Goal: Task Accomplishment & Management: Complete application form

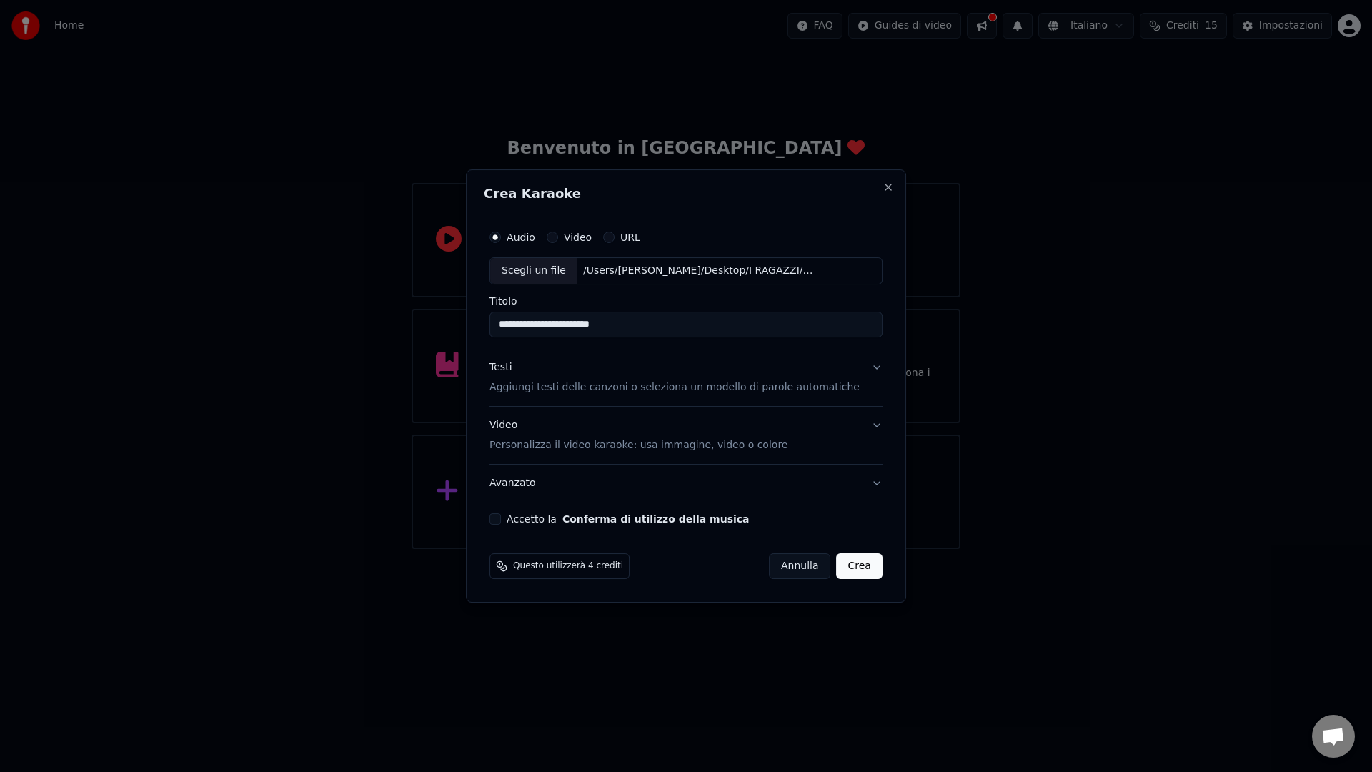
click at [860, 370] on button "Testi Aggiungi testi delle canzoni o seleziona un modello di parole automatiche" at bounding box center [685, 377] width 393 height 57
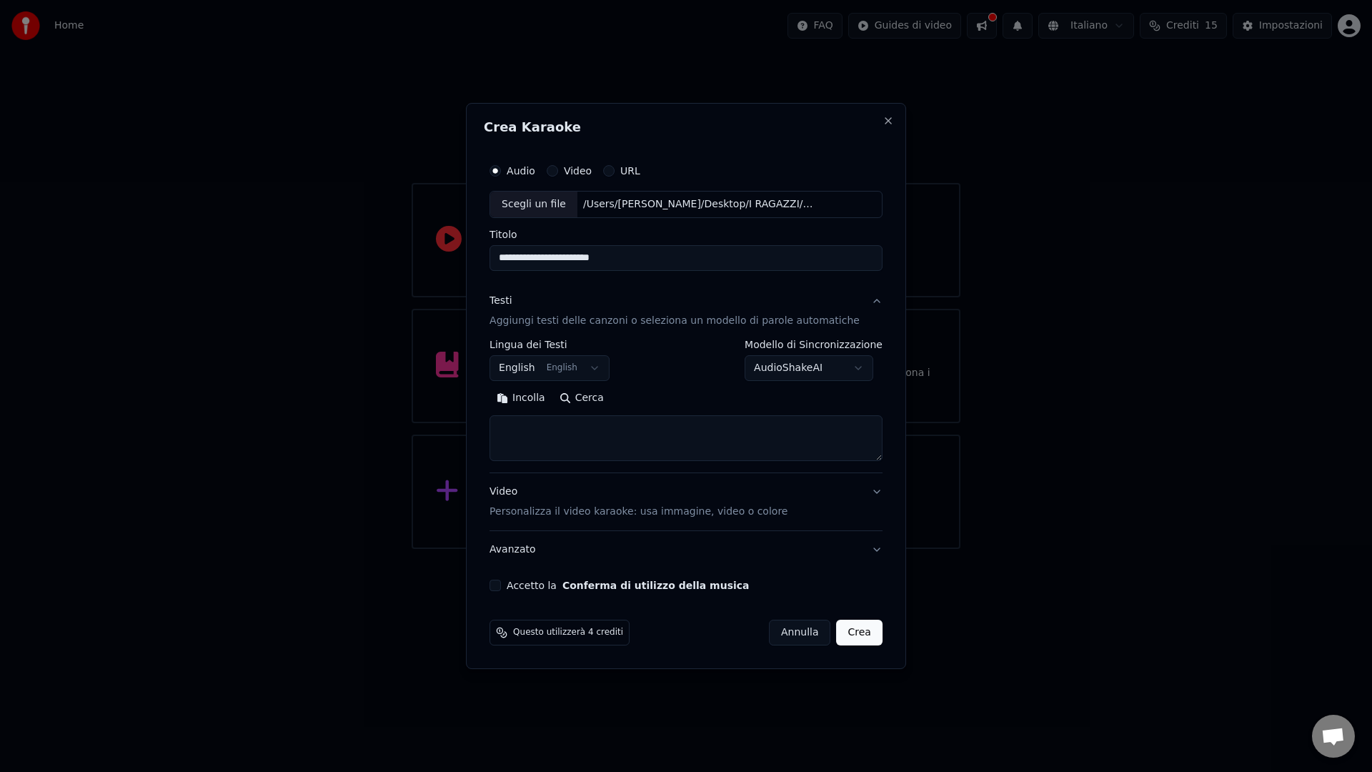
click at [609, 438] on textarea at bounding box center [685, 438] width 393 height 46
paste textarea "**********"
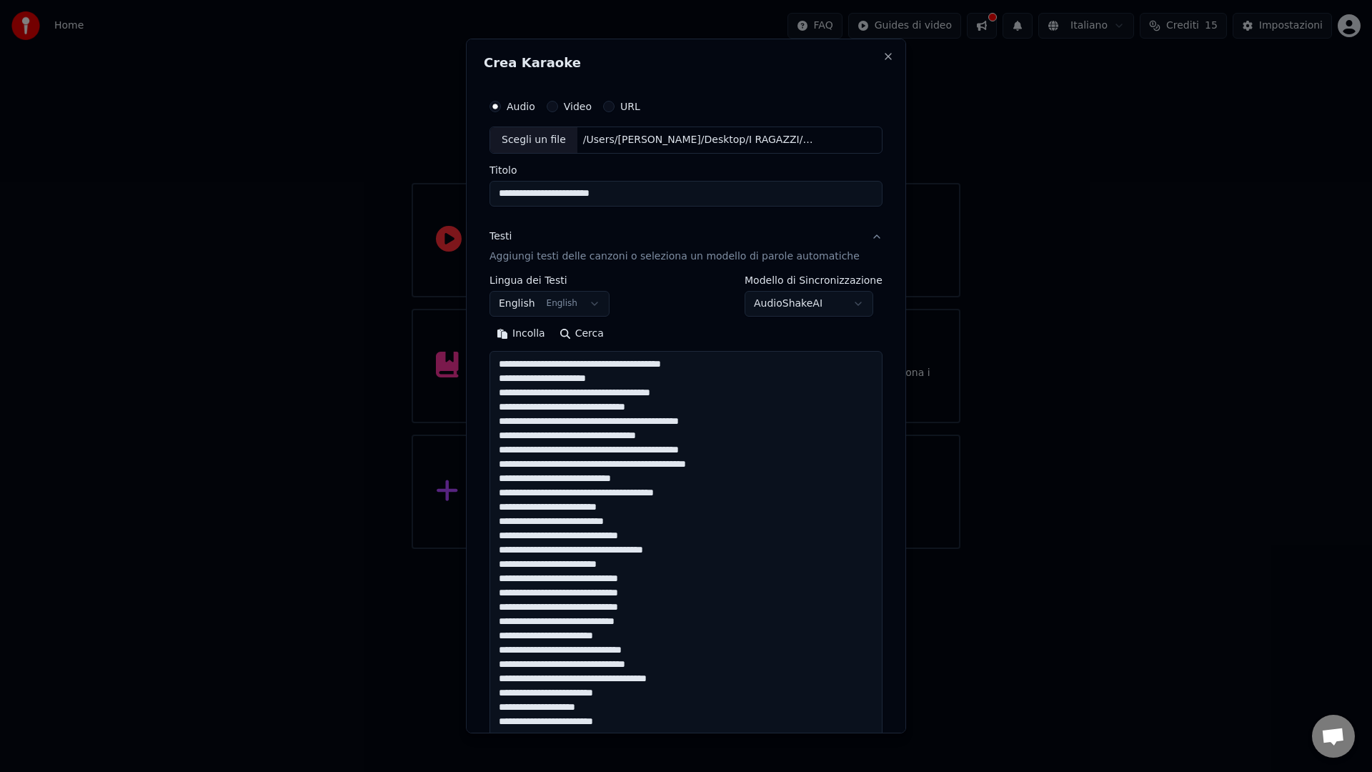
scroll to position [1217, 0]
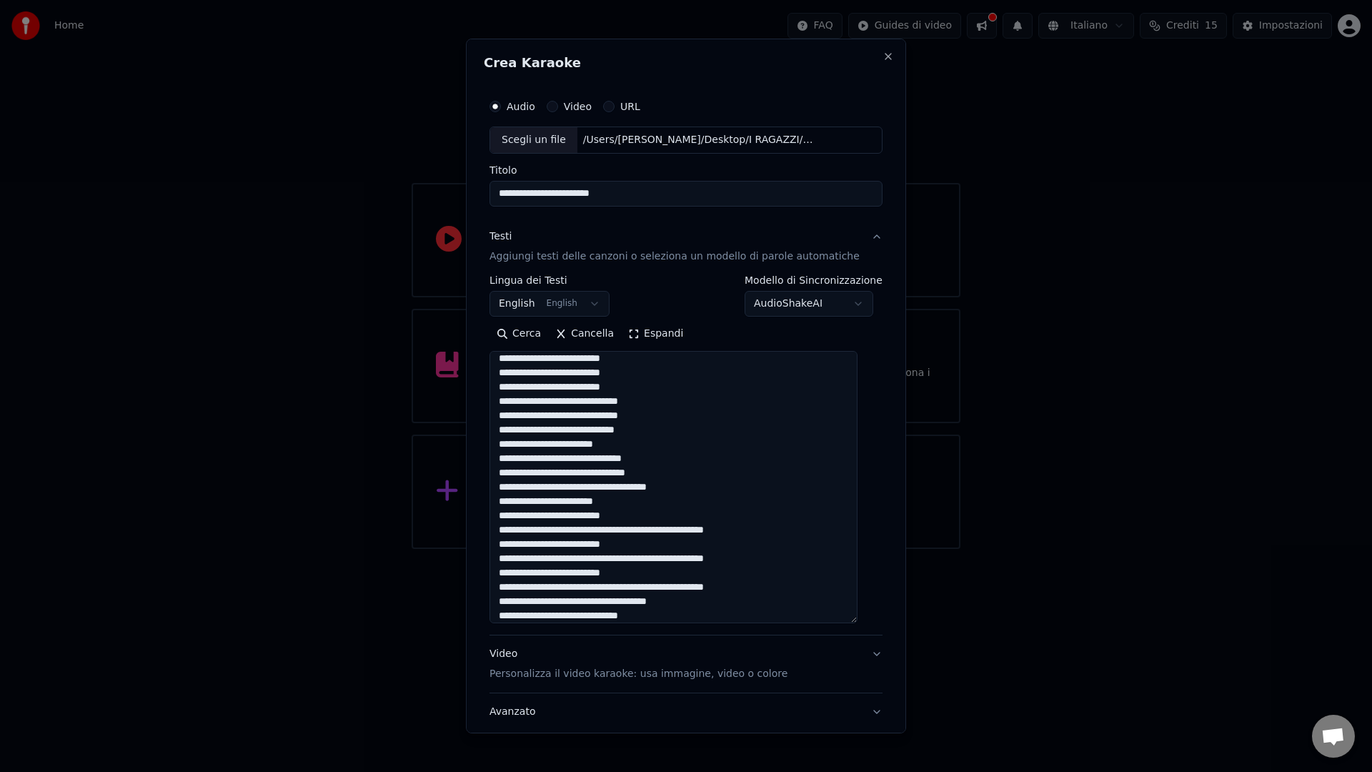
drag, startPoint x: 861, startPoint y: 451, endPoint x: 807, endPoint y: 589, distance: 148.2
click at [832, 619] on textarea at bounding box center [673, 487] width 368 height 272
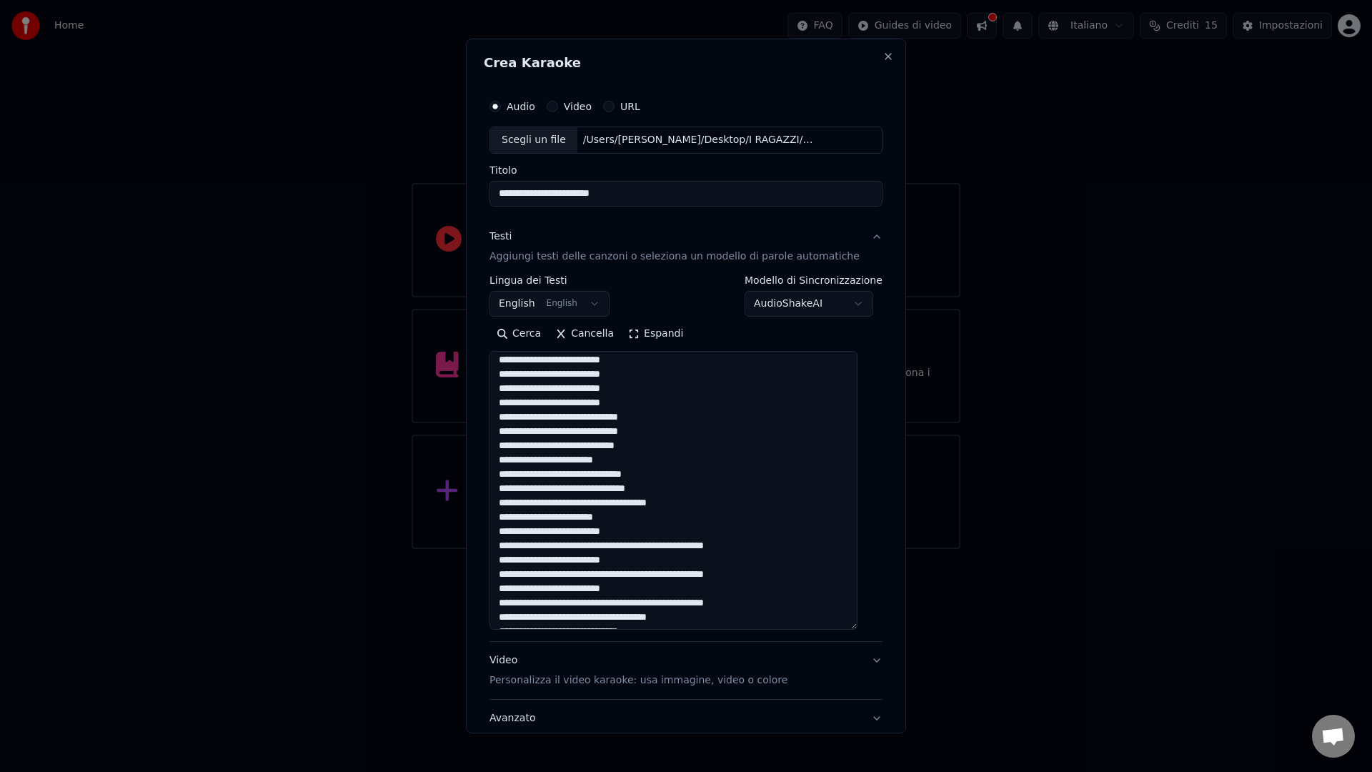
scroll to position [991, 0]
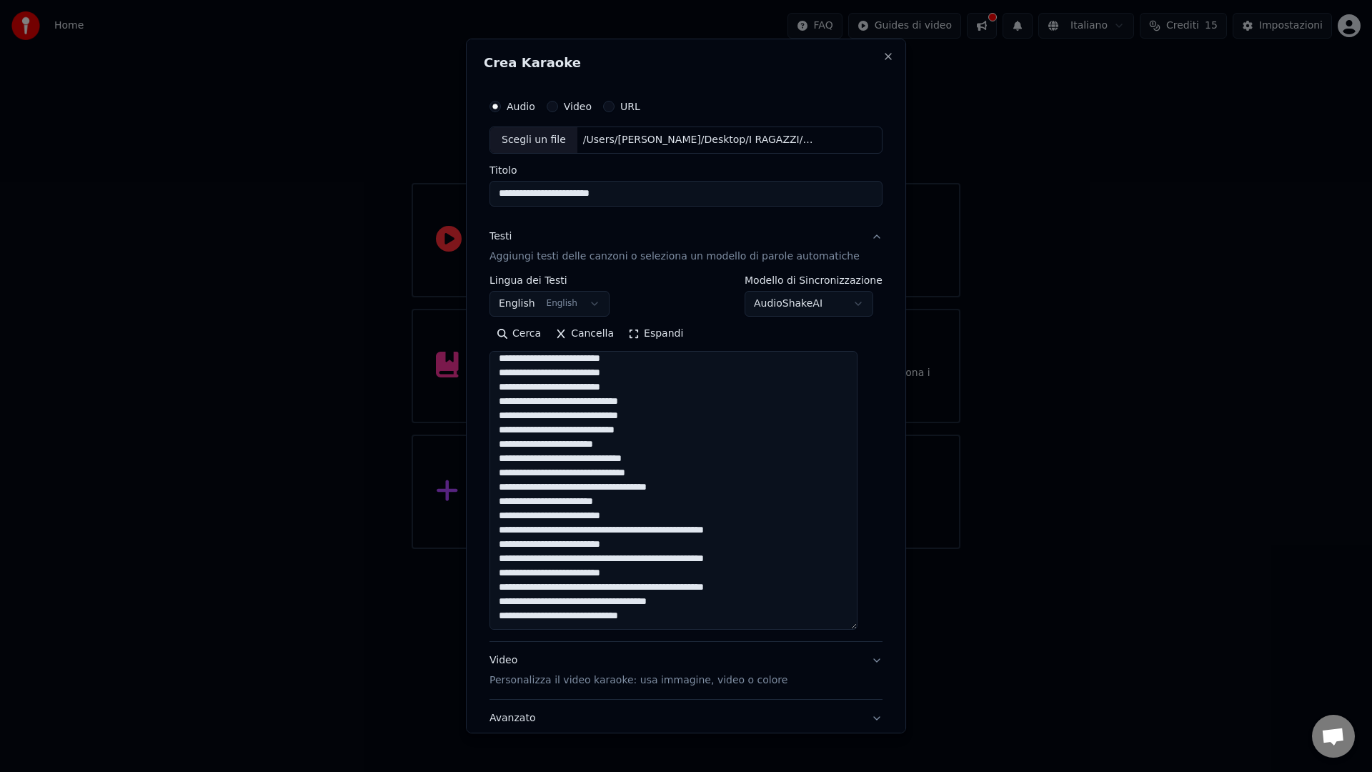
drag, startPoint x: 552, startPoint y: 533, endPoint x: 674, endPoint y: 534, distance: 122.2
click at [674, 534] on textarea at bounding box center [673, 490] width 368 height 279
drag, startPoint x: 673, startPoint y: 530, endPoint x: 552, endPoint y: 532, distance: 121.5
click at [552, 532] on textarea at bounding box center [673, 490] width 368 height 279
drag, startPoint x: 674, startPoint y: 557, endPoint x: 550, endPoint y: 561, distance: 123.7
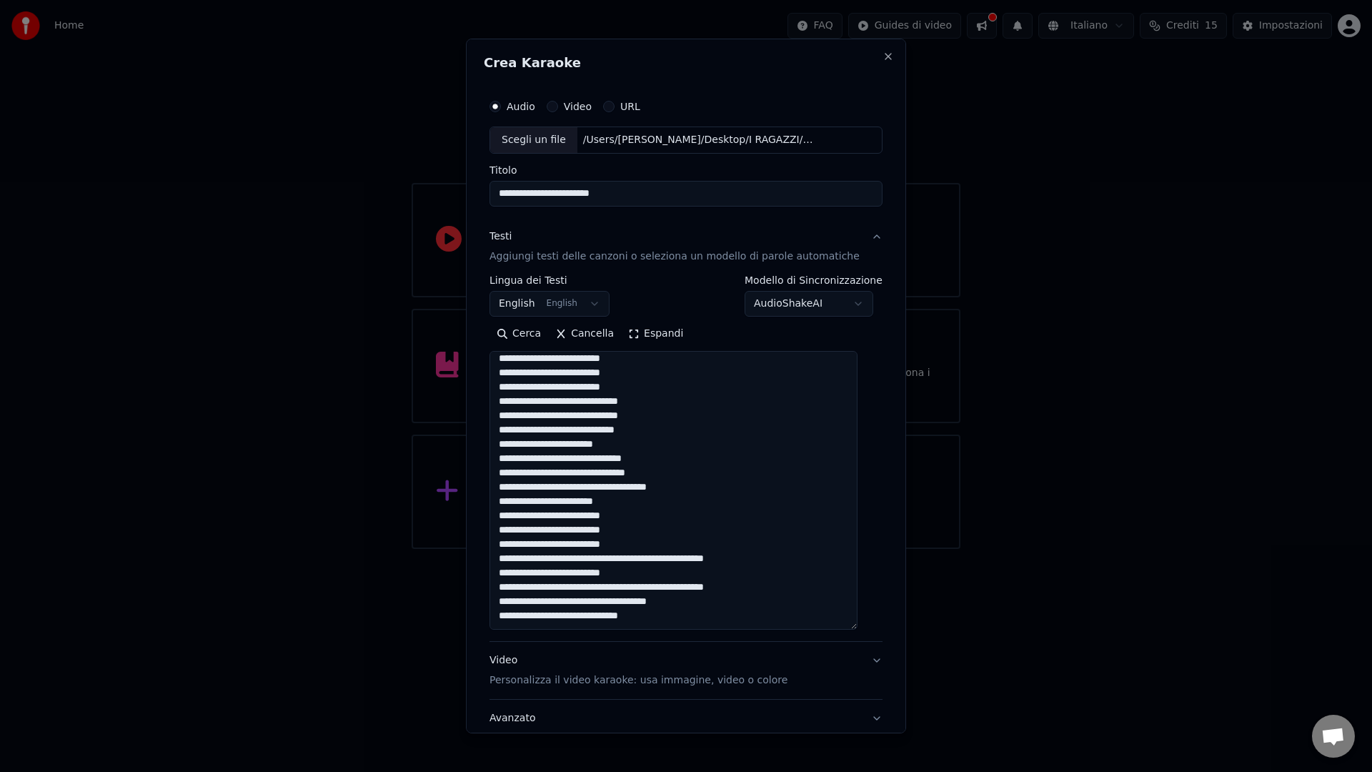
click at [549, 560] on textarea at bounding box center [673, 490] width 368 height 279
drag, startPoint x: 673, startPoint y: 589, endPoint x: 554, endPoint y: 589, distance: 119.3
click at [554, 589] on textarea at bounding box center [673, 490] width 368 height 279
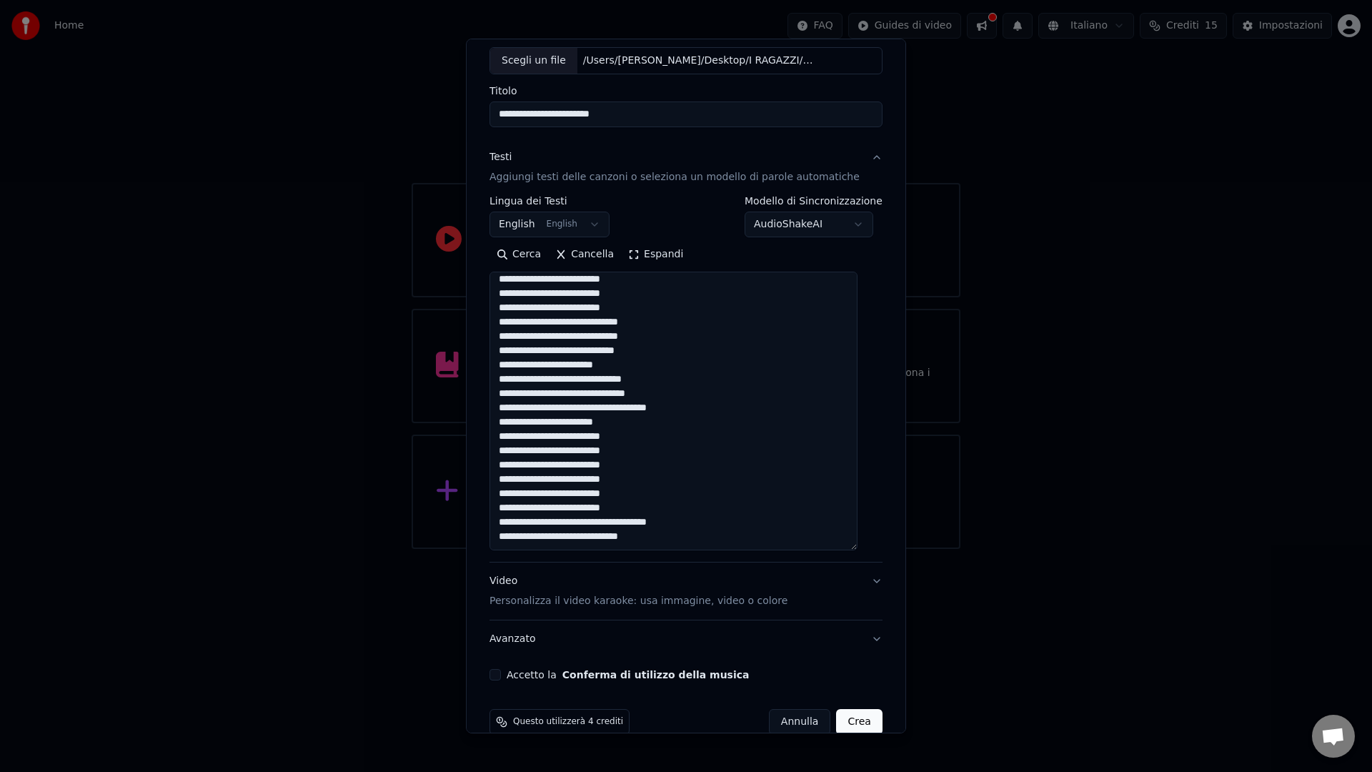
scroll to position [104, 0]
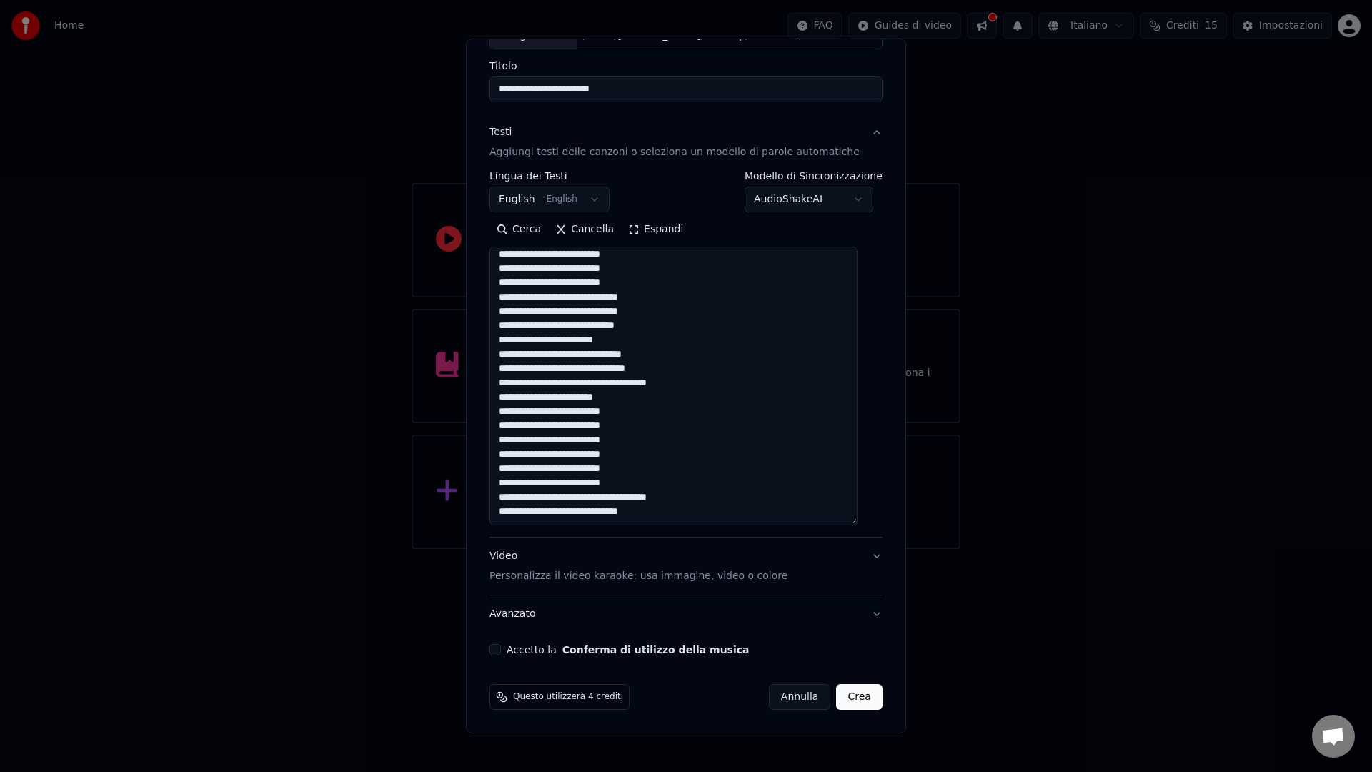
type textarea "**********"
click at [501, 652] on button "Accetto la Conferma di utilizzo della musica" at bounding box center [494, 649] width 11 height 11
click at [837, 698] on button "Crea" at bounding box center [860, 697] width 46 height 26
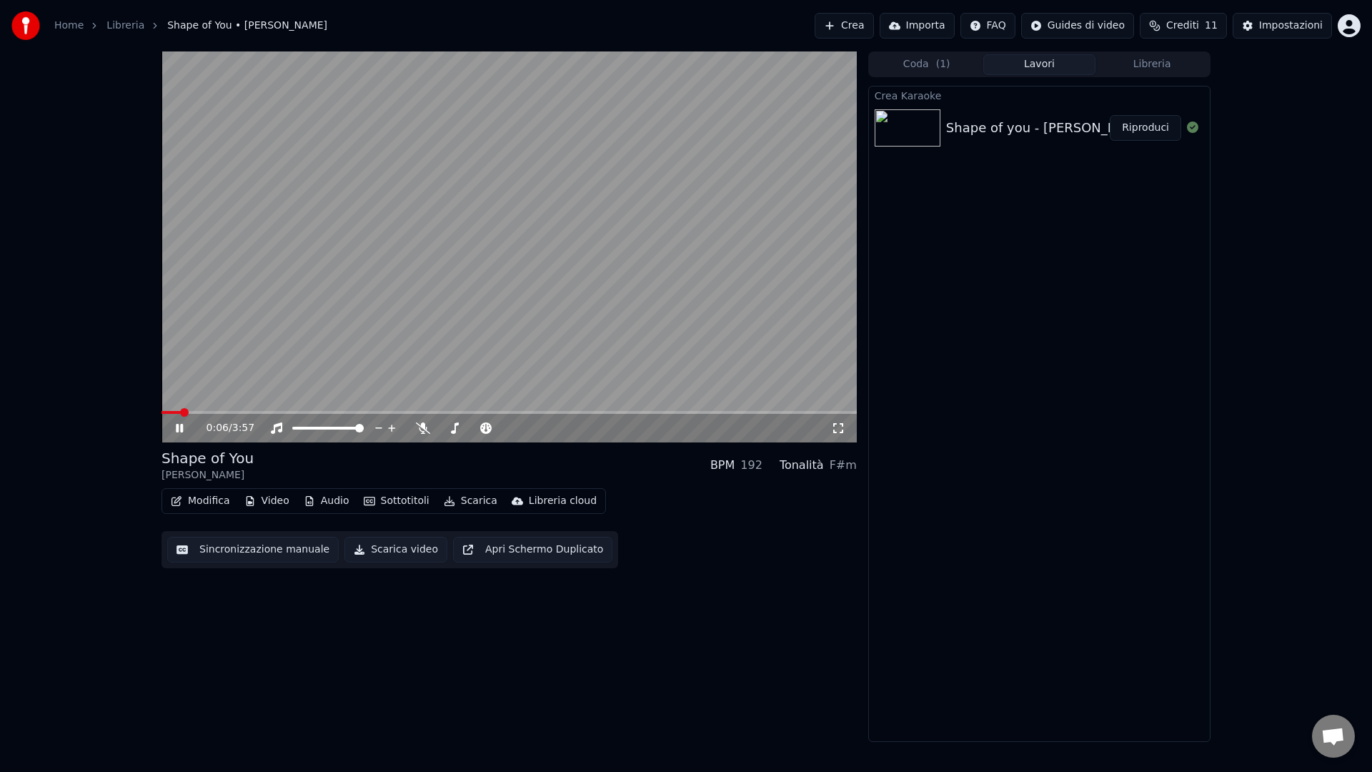
click at [216, 411] on span at bounding box center [508, 412] width 695 height 3
click at [417, 425] on icon at bounding box center [423, 427] width 14 height 11
click at [295, 413] on span at bounding box center [508, 412] width 695 height 3
click at [496, 411] on span at bounding box center [508, 412] width 695 height 3
click at [692, 412] on span at bounding box center [508, 412] width 695 height 3
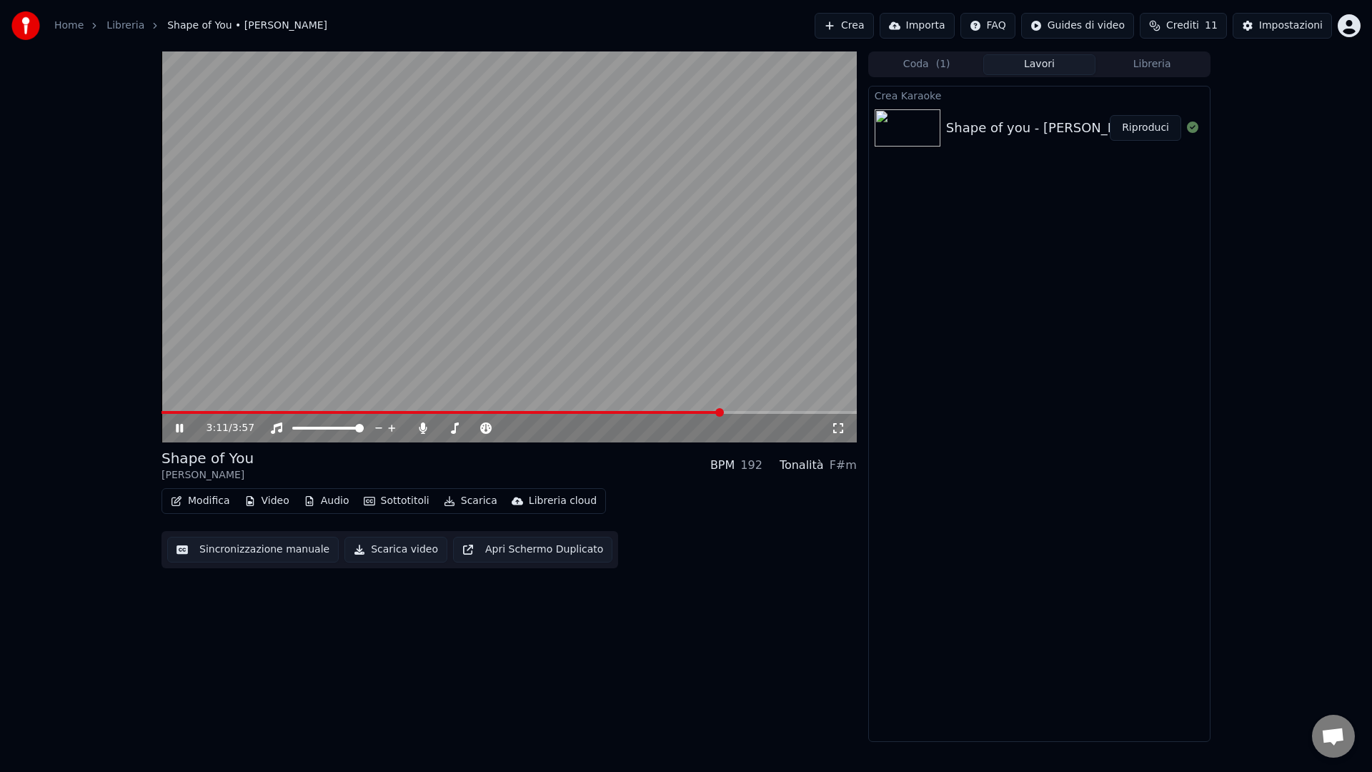
click at [747, 409] on video at bounding box center [508, 246] width 695 height 391
click at [747, 411] on span at bounding box center [508, 412] width 695 height 3
click at [759, 412] on span at bounding box center [508, 412] width 695 height 3
click at [768, 413] on span at bounding box center [508, 412] width 695 height 3
click at [780, 411] on span at bounding box center [508, 412] width 695 height 3
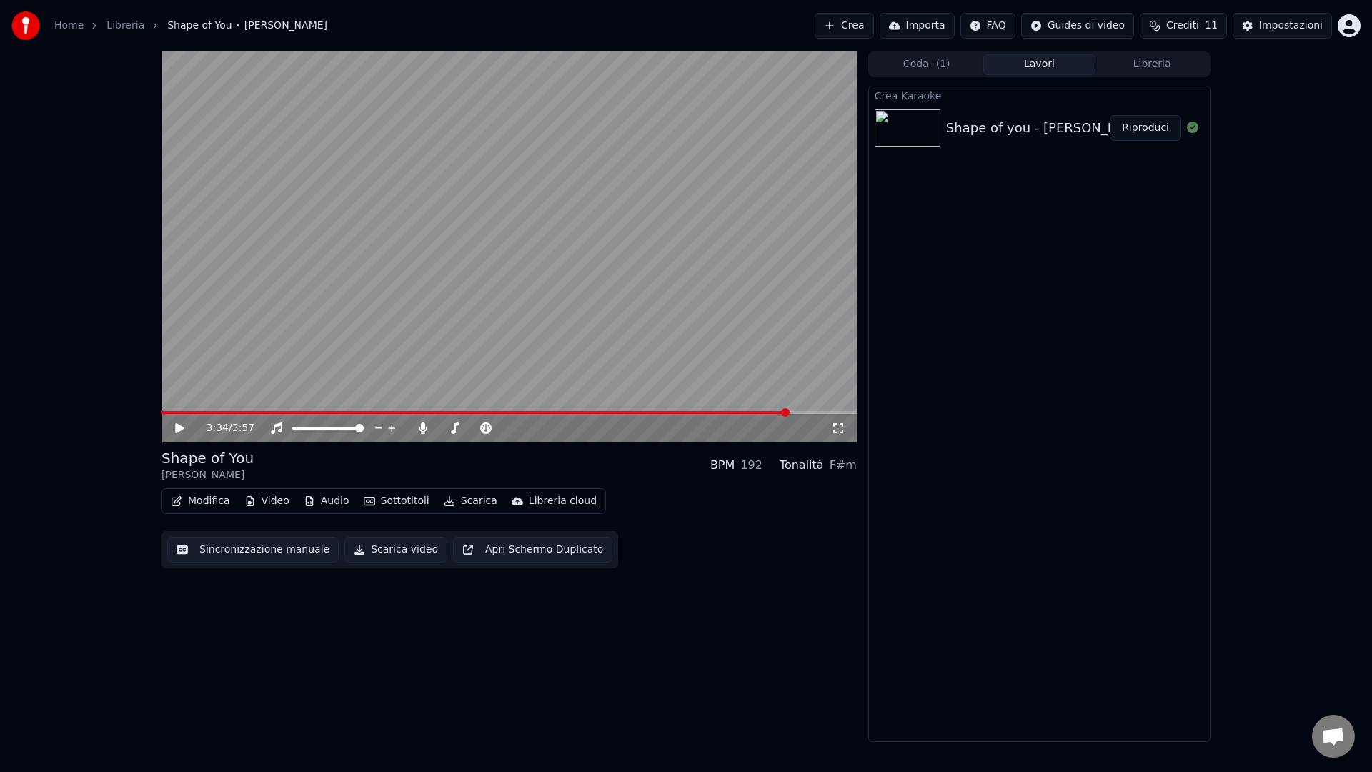
click at [788, 411] on span at bounding box center [508, 412] width 695 height 3
click at [806, 414] on span at bounding box center [508, 412] width 695 height 3
click at [826, 412] on span at bounding box center [508, 412] width 695 height 3
click at [485, 415] on div "3:47 / 3:57" at bounding box center [508, 428] width 695 height 29
click at [516, 411] on span at bounding box center [338, 412] width 355 height 3
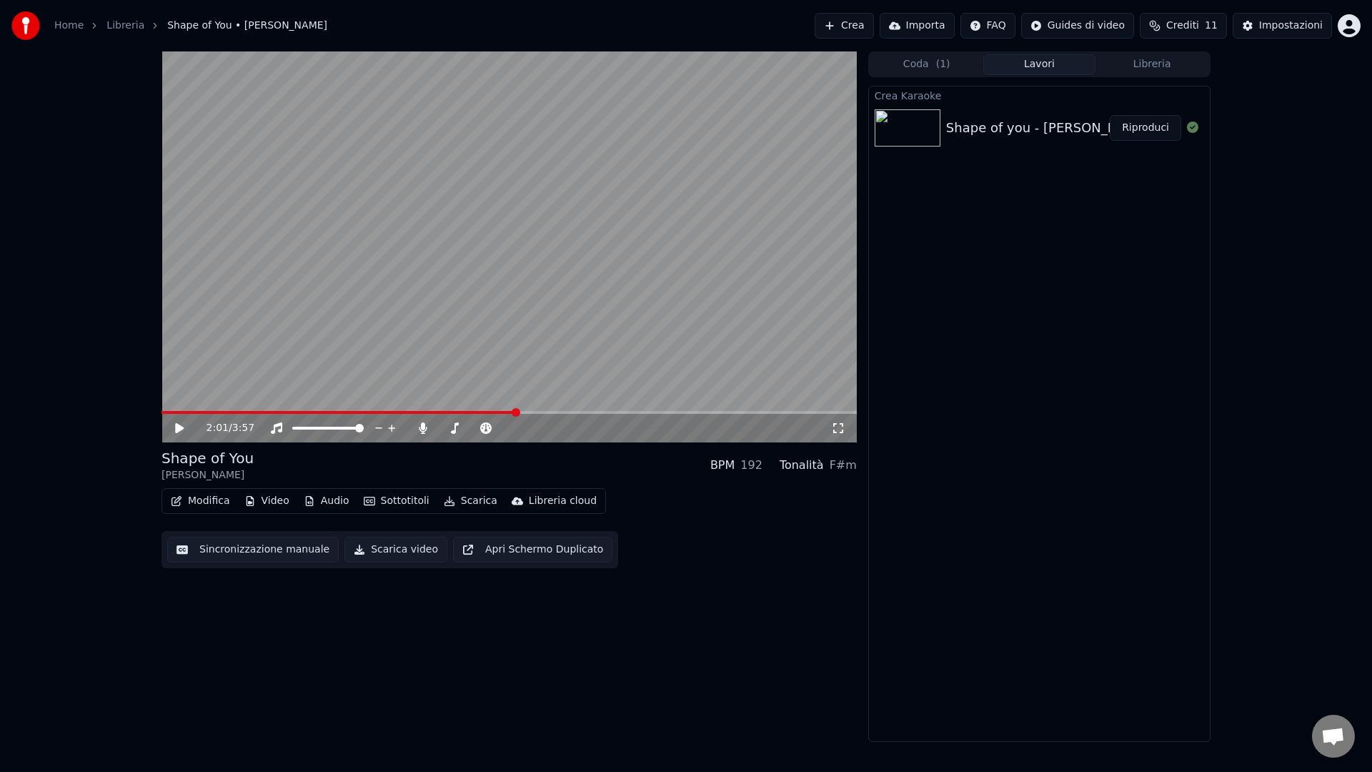
drag, startPoint x: 523, startPoint y: 409, endPoint x: 531, endPoint y: 409, distance: 7.9
click at [523, 409] on video at bounding box center [508, 246] width 695 height 391
drag, startPoint x: 534, startPoint y: 410, endPoint x: 541, endPoint y: 412, distance: 7.5
click at [534, 410] on div "2:01 / 3:57" at bounding box center [508, 246] width 695 height 391
click at [542, 412] on span at bounding box center [508, 412] width 695 height 3
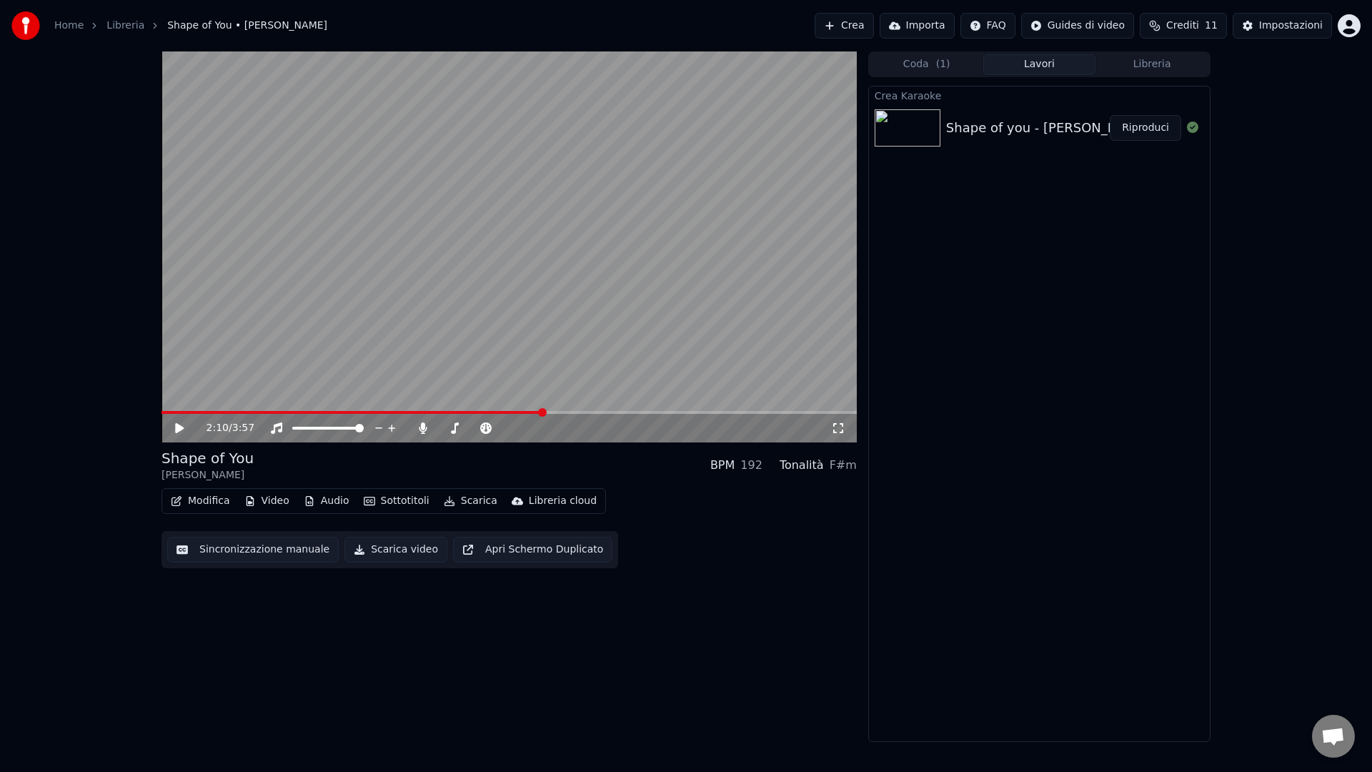
click at [559, 411] on span at bounding box center [508, 412] width 695 height 3
click at [573, 411] on span at bounding box center [508, 412] width 695 height 3
click at [582, 411] on span at bounding box center [508, 412] width 695 height 3
click at [592, 409] on video at bounding box center [508, 246] width 695 height 391
click at [599, 412] on span at bounding box center [508, 412] width 695 height 3
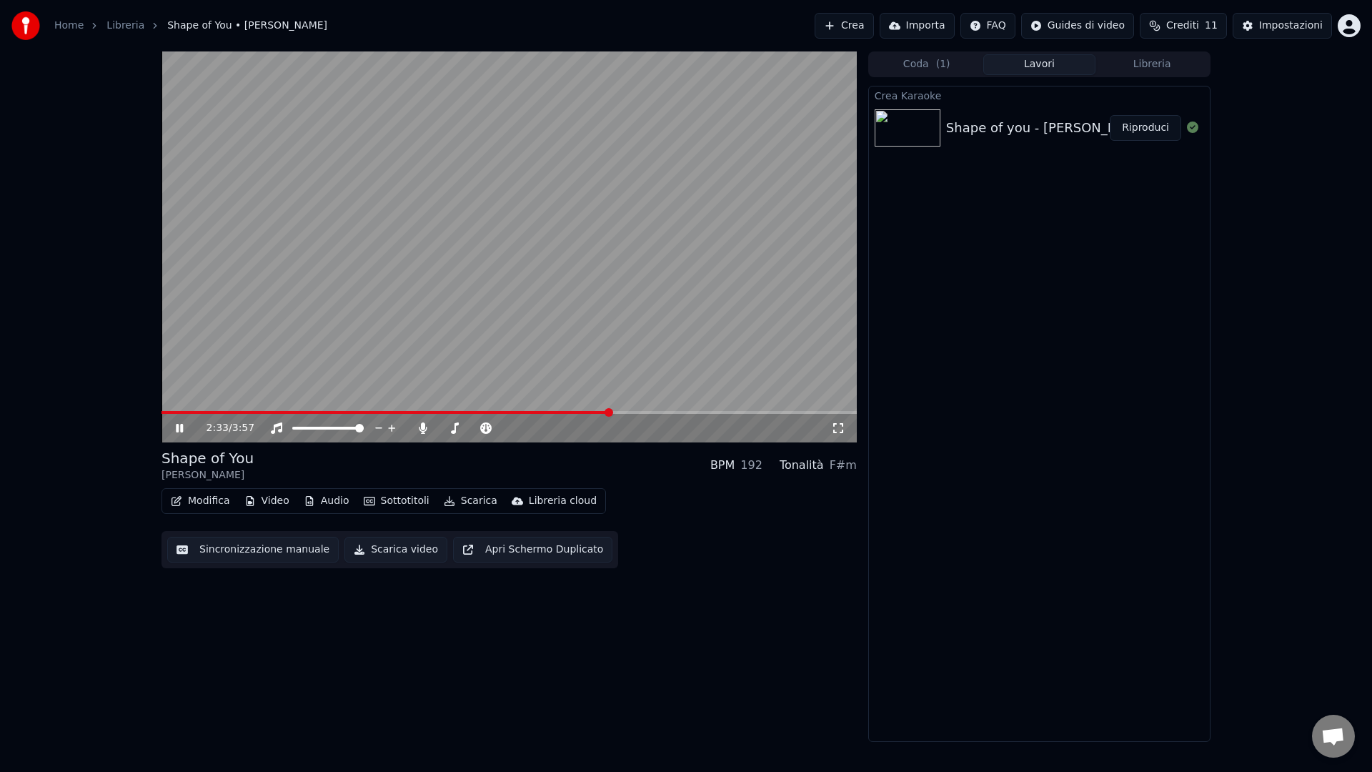
click at [608, 412] on span at bounding box center [508, 412] width 695 height 3
click at [617, 412] on span at bounding box center [508, 412] width 695 height 3
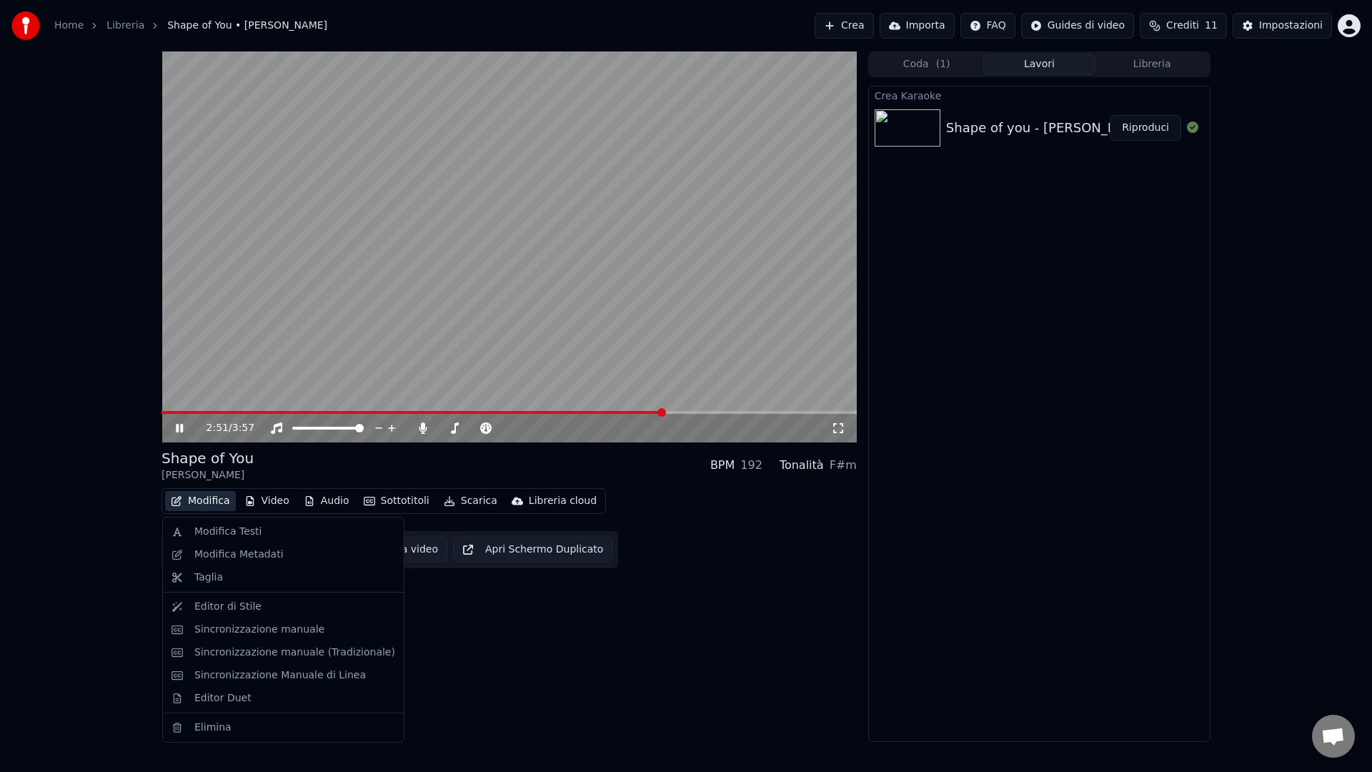
click at [219, 497] on button "Modifica" at bounding box center [200, 501] width 71 height 20
click at [223, 547] on div "Modifica Metadati" at bounding box center [238, 554] width 89 height 14
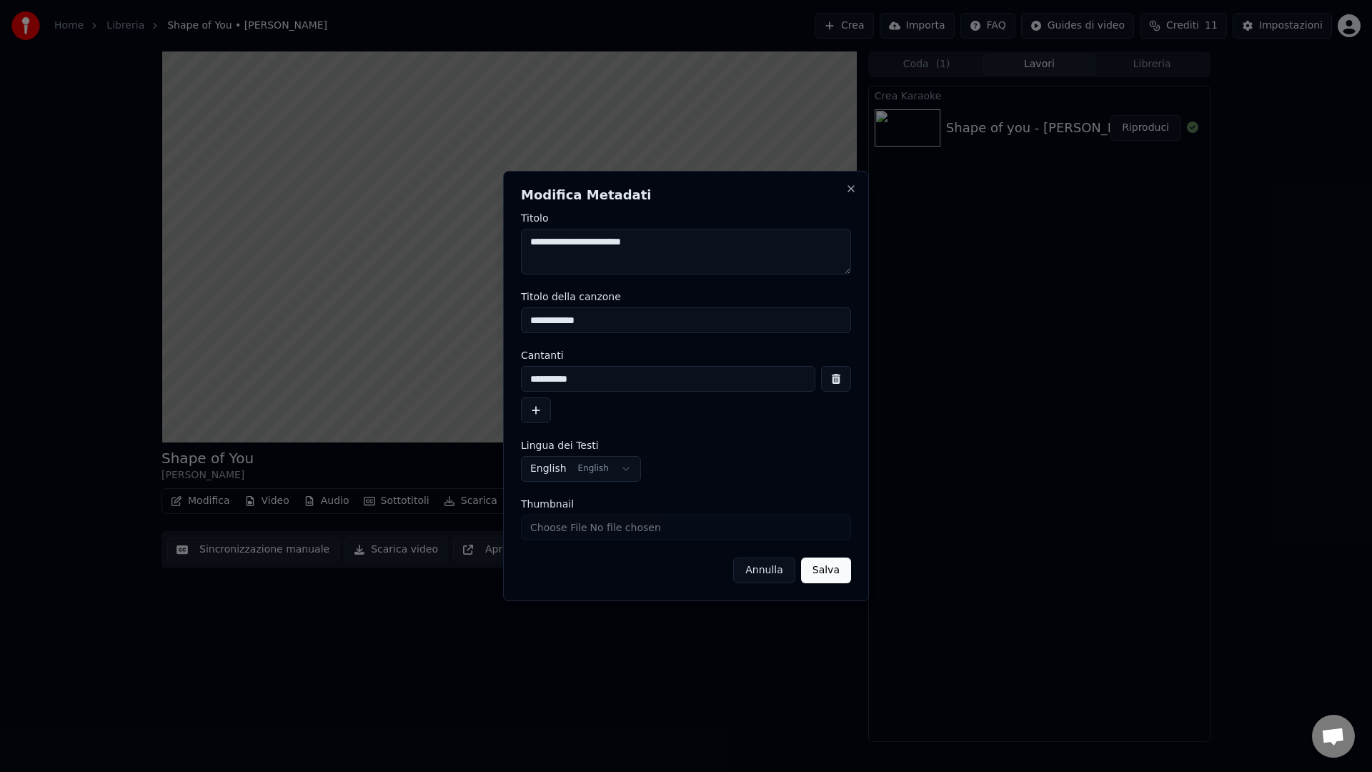
click at [762, 577] on button "Annulla" at bounding box center [764, 570] width 62 height 26
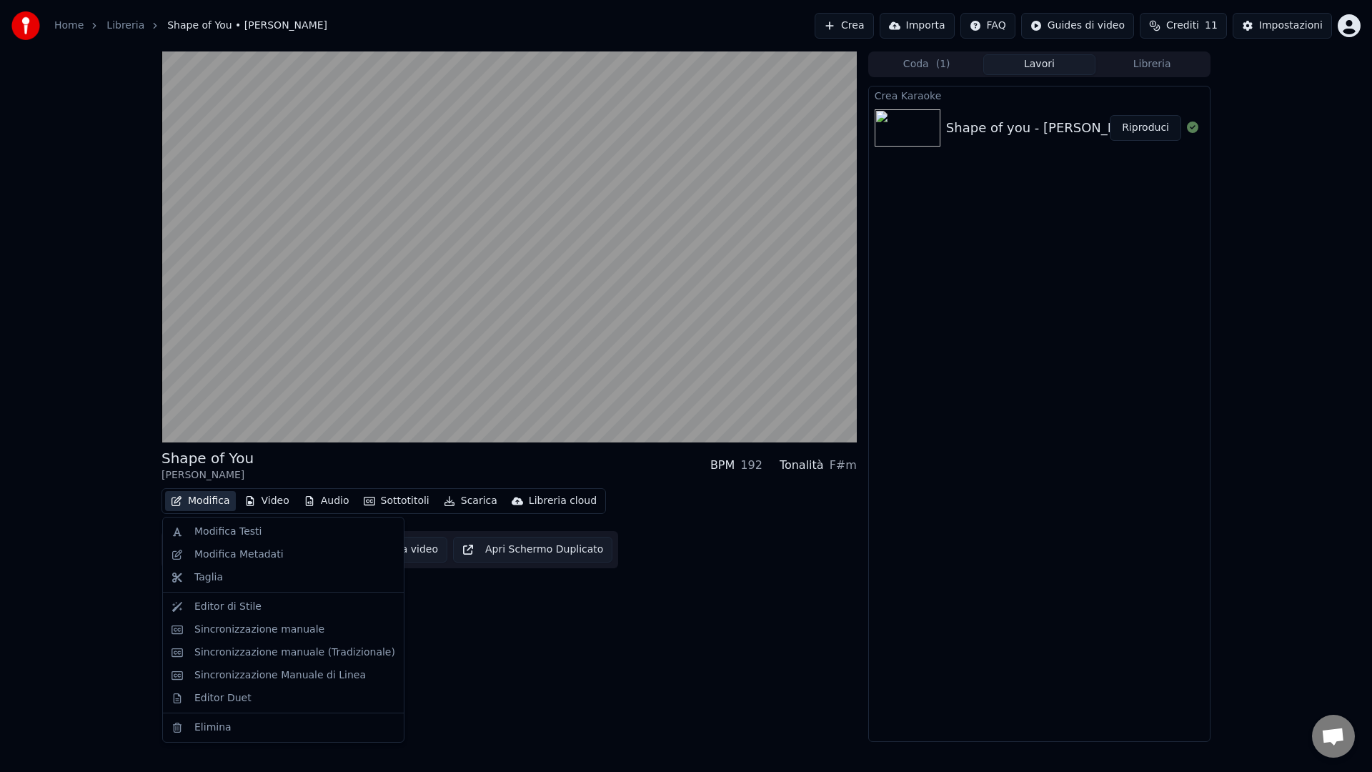
click at [197, 499] on button "Modifica" at bounding box center [200, 501] width 71 height 20
click at [206, 525] on div "Modifica Testi" at bounding box center [227, 531] width 67 height 14
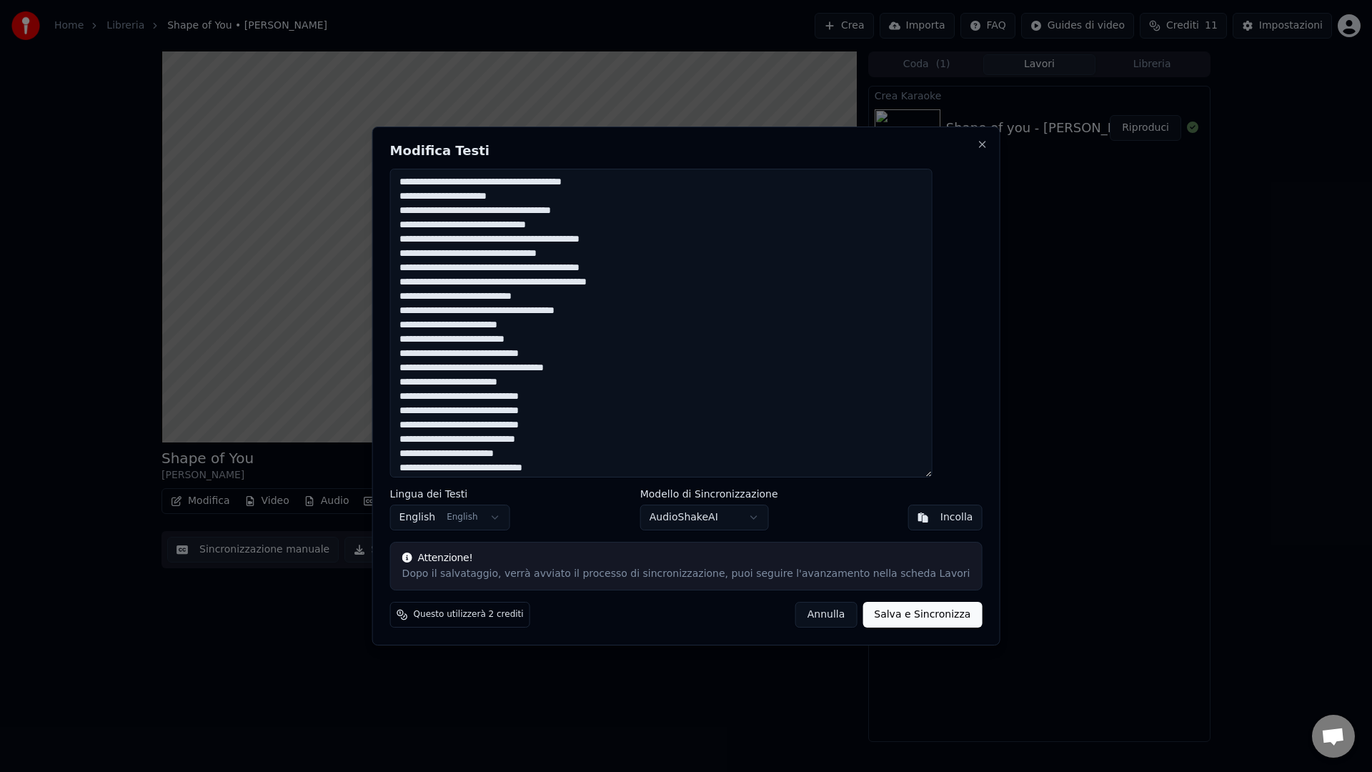
click at [796, 616] on button "Annulla" at bounding box center [826, 615] width 62 height 26
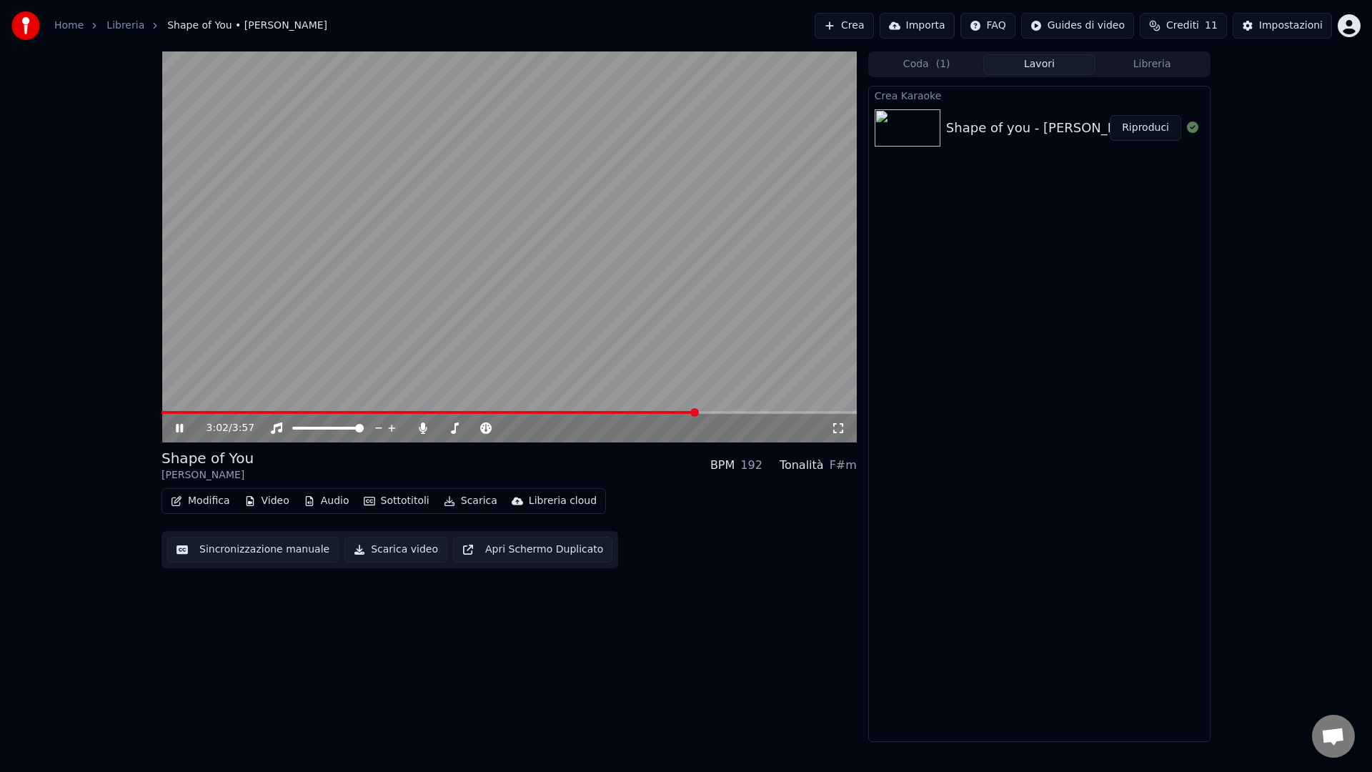
click at [514, 318] on video at bounding box center [508, 246] width 695 height 391
click at [407, 552] on button "Scarica video" at bounding box center [395, 550] width 103 height 26
click at [69, 26] on link "Home" at bounding box center [68, 26] width 29 height 14
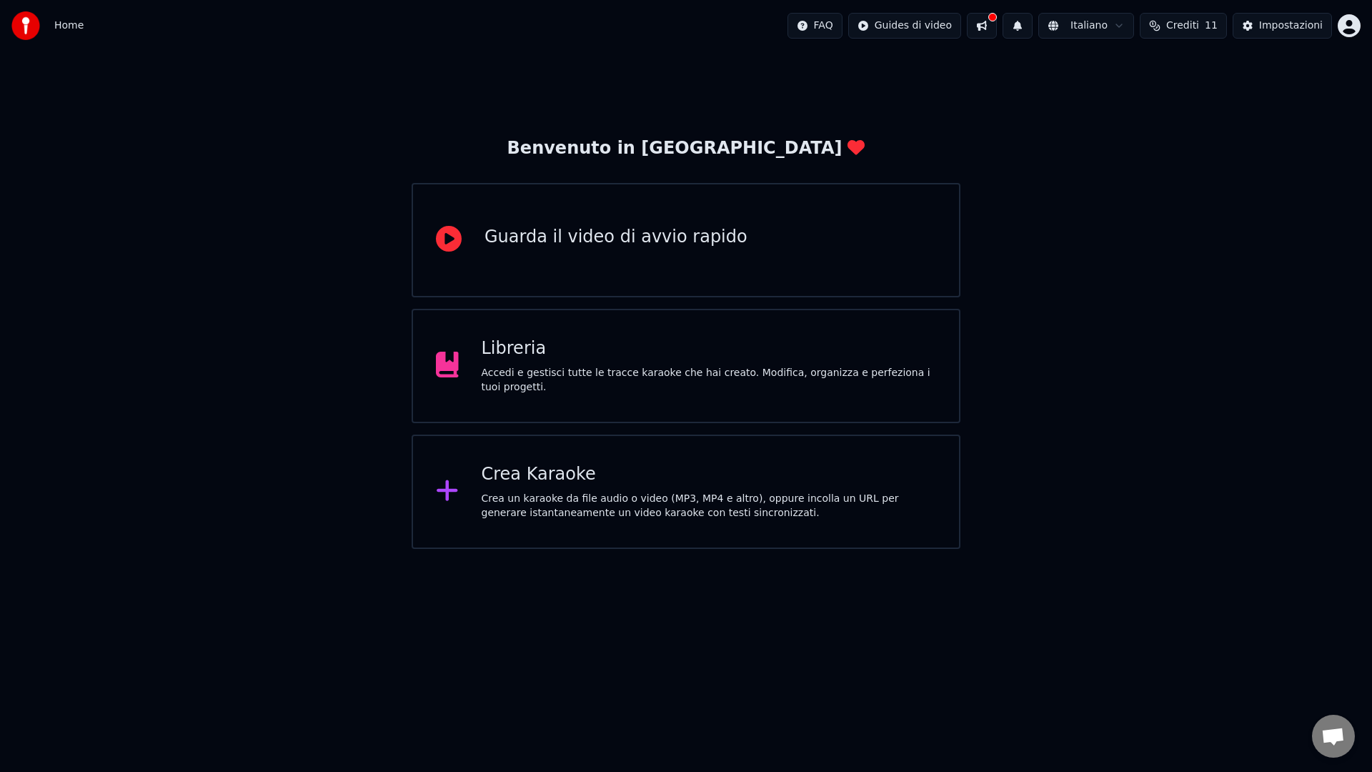
click at [604, 489] on div "Crea Karaoke Crea un karaoke da file audio o video (MP3, MP4 e altro), oppure i…" at bounding box center [709, 491] width 455 height 57
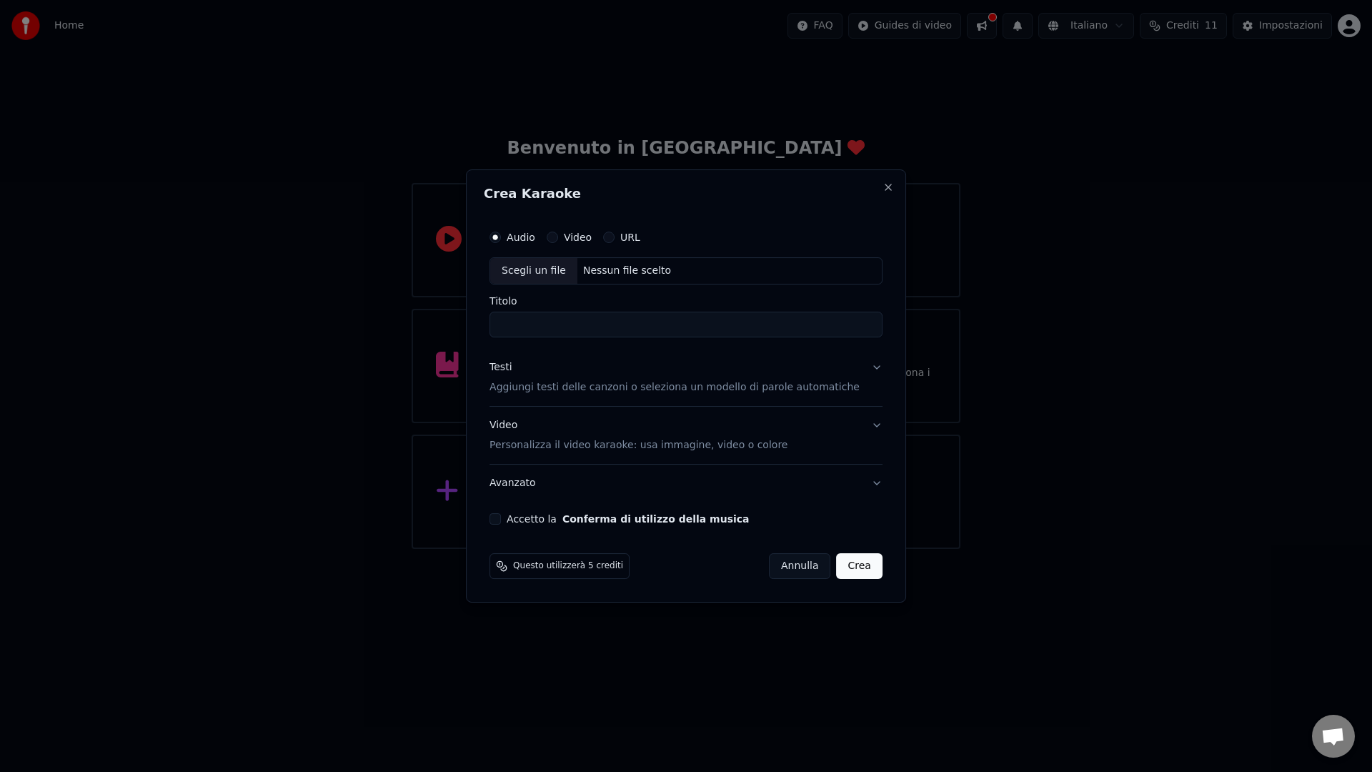
click at [639, 272] on div "Nessun file scelto" at bounding box center [626, 271] width 99 height 14
drag, startPoint x: 517, startPoint y: 325, endPoint x: 567, endPoint y: 325, distance: 50.0
click at [567, 325] on input "**********" at bounding box center [685, 325] width 393 height 26
drag, startPoint x: 634, startPoint y: 328, endPoint x: 462, endPoint y: 314, distance: 172.0
click at [462, 314] on body "**********" at bounding box center [686, 274] width 1372 height 549
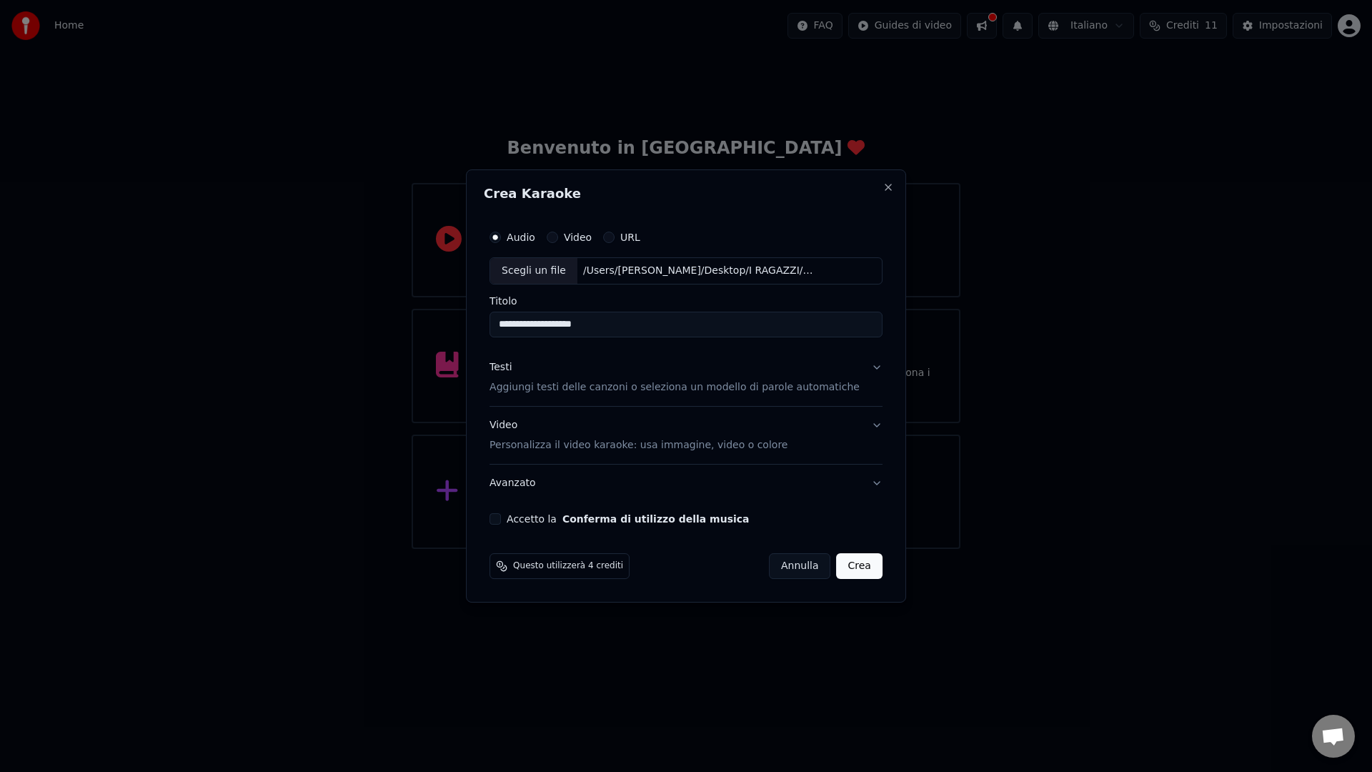
paste input
paste input "**********"
type input "**********"
click at [815, 379] on div "Testi Aggiungi testi delle canzoni o seleziona un modello di parole automatiche" at bounding box center [674, 377] width 370 height 34
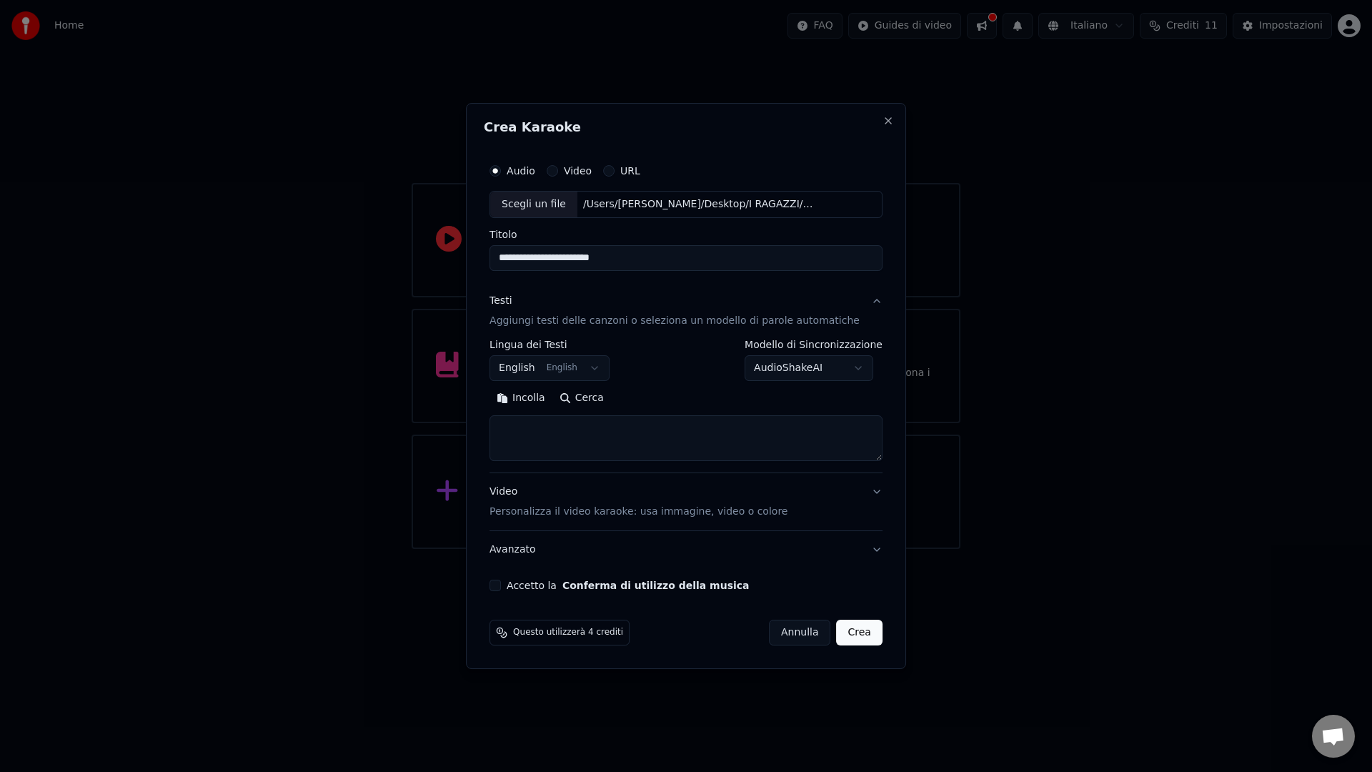
click at [611, 433] on textarea at bounding box center [685, 438] width 393 height 46
paste textarea "**********"
type textarea "**********"
click at [501, 582] on button "Accetto la Conferma di utilizzo della musica" at bounding box center [494, 584] width 11 height 11
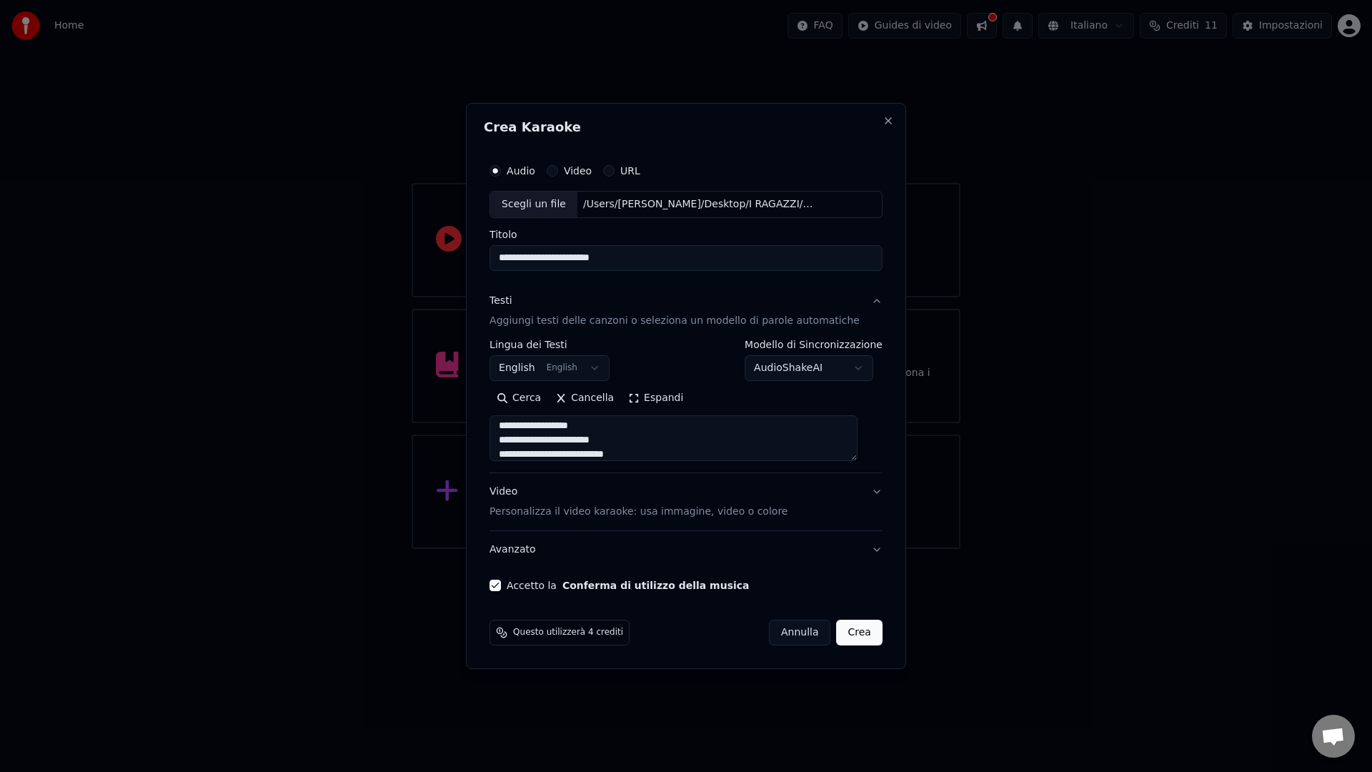
click at [852, 634] on button "Crea" at bounding box center [860, 632] width 46 height 26
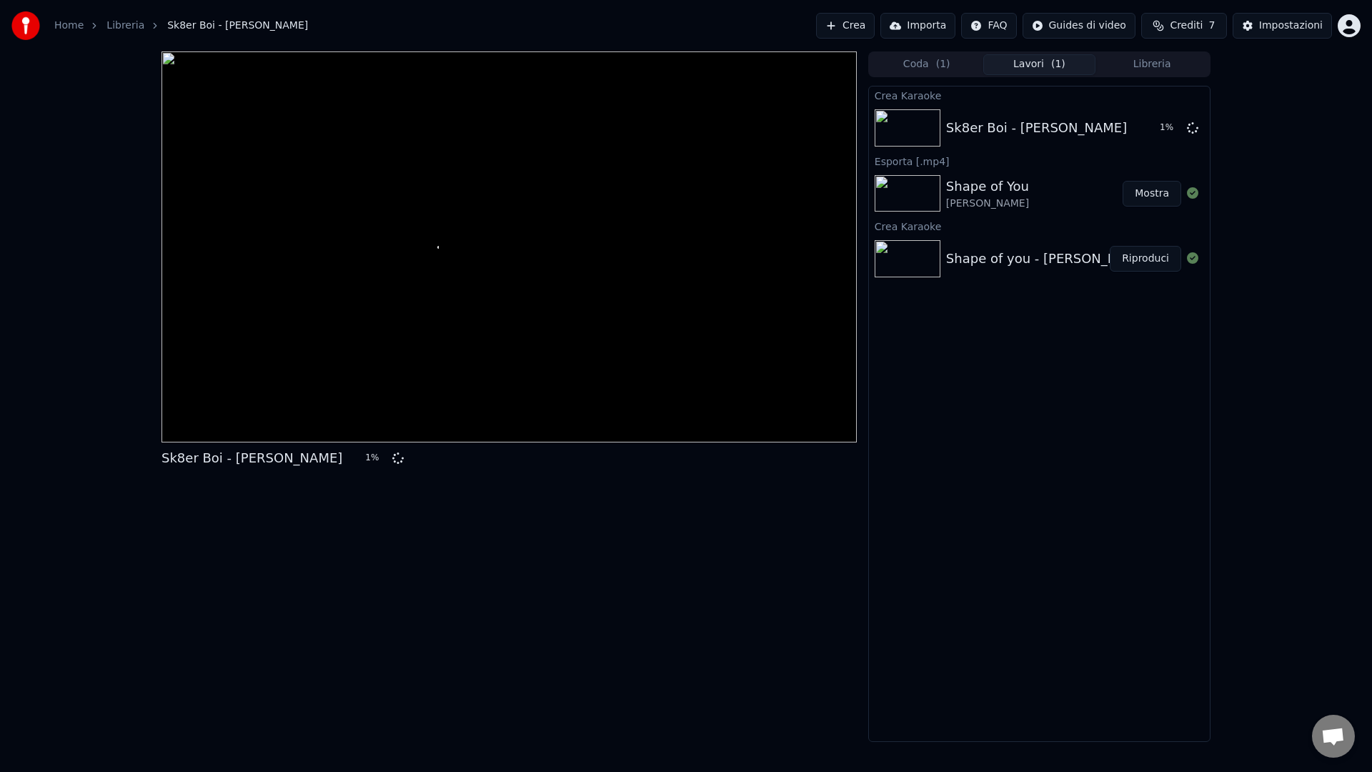
click at [1150, 53] on div "Coda ( 1 ) Lavori ( 1 ) Libreria" at bounding box center [1039, 64] width 342 height 26
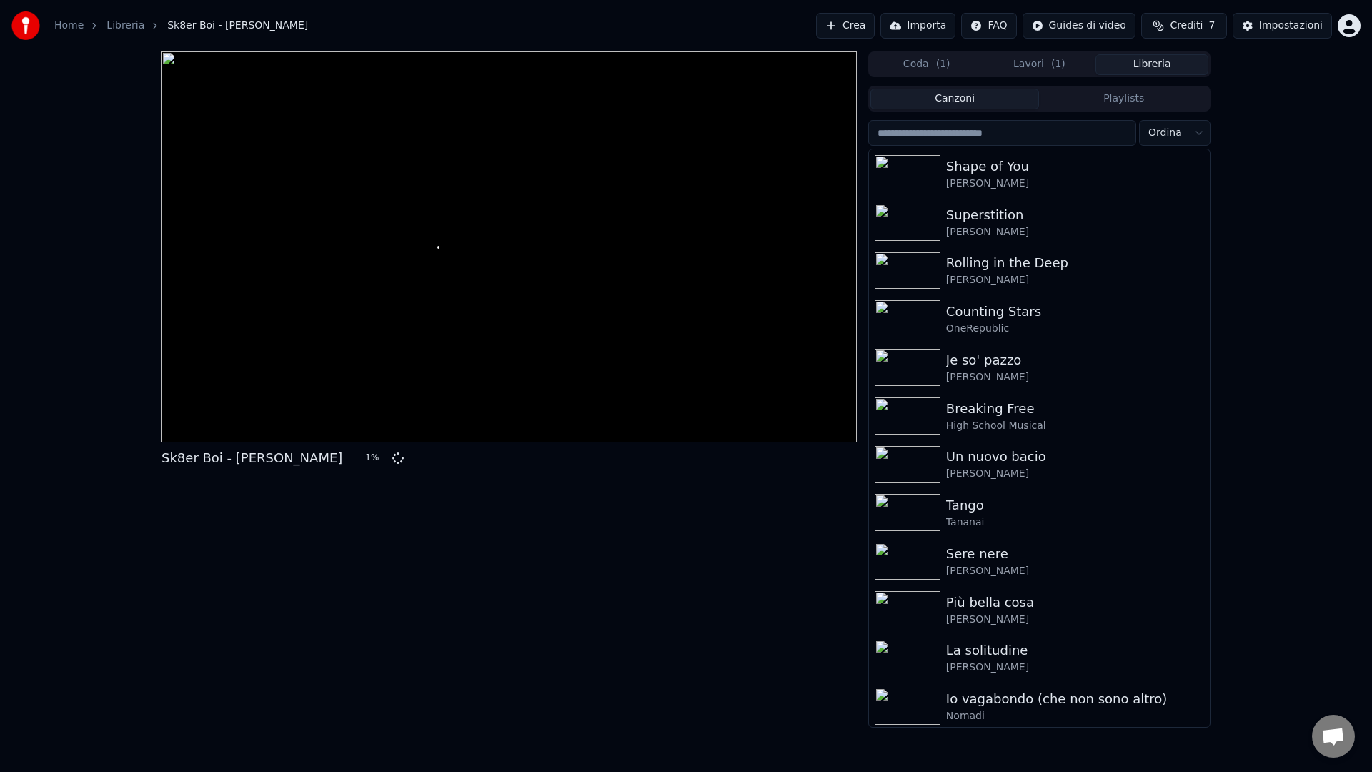
click at [1150, 64] on button "Libreria" at bounding box center [1151, 64] width 113 height 21
click at [1035, 64] on button "Lavori ( 1 )" at bounding box center [1039, 64] width 113 height 21
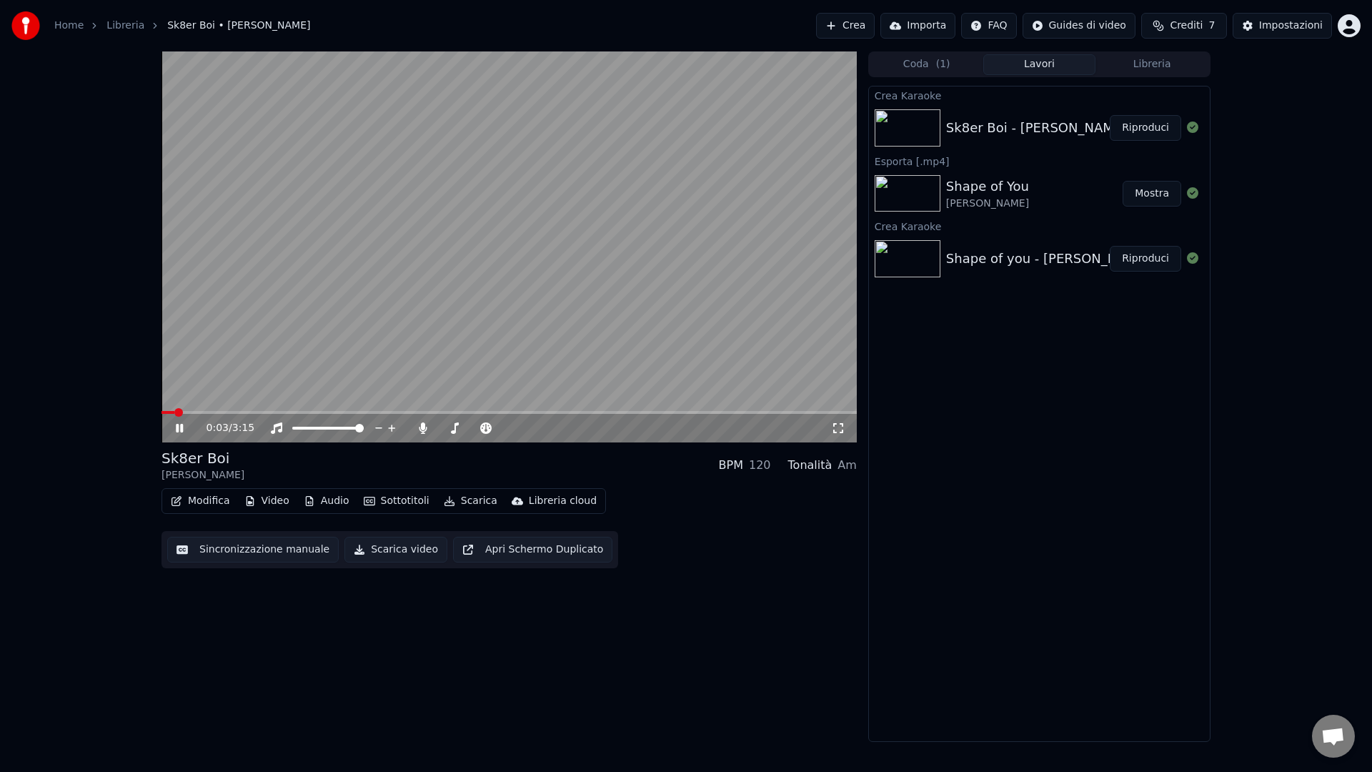
click at [196, 414] on div "0:03 / 3:15" at bounding box center [508, 428] width 695 height 29
click at [198, 413] on span at bounding box center [508, 412] width 695 height 3
click at [557, 417] on div "0:20 / 3:15" at bounding box center [508, 428] width 695 height 29
click at [565, 414] on div "0:20 / 3:15" at bounding box center [508, 428] width 695 height 29
click at [572, 411] on span at bounding box center [508, 412] width 695 height 3
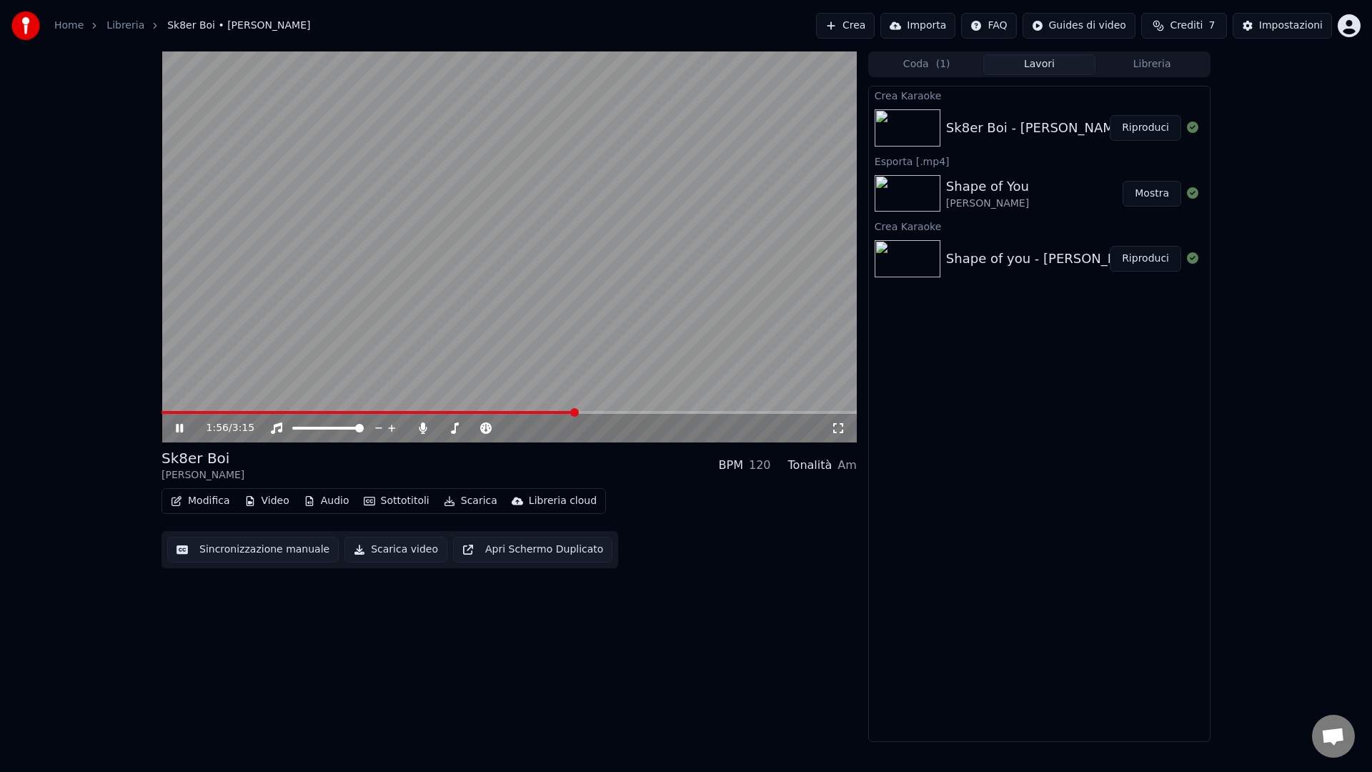
click at [726, 413] on span at bounding box center [508, 412] width 695 height 3
click at [698, 412] on span at bounding box center [430, 412] width 538 height 3
click at [656, 411] on span at bounding box center [408, 412] width 495 height 3
click at [677, 411] on span at bounding box center [508, 412] width 695 height 3
click at [683, 409] on video at bounding box center [508, 246] width 695 height 391
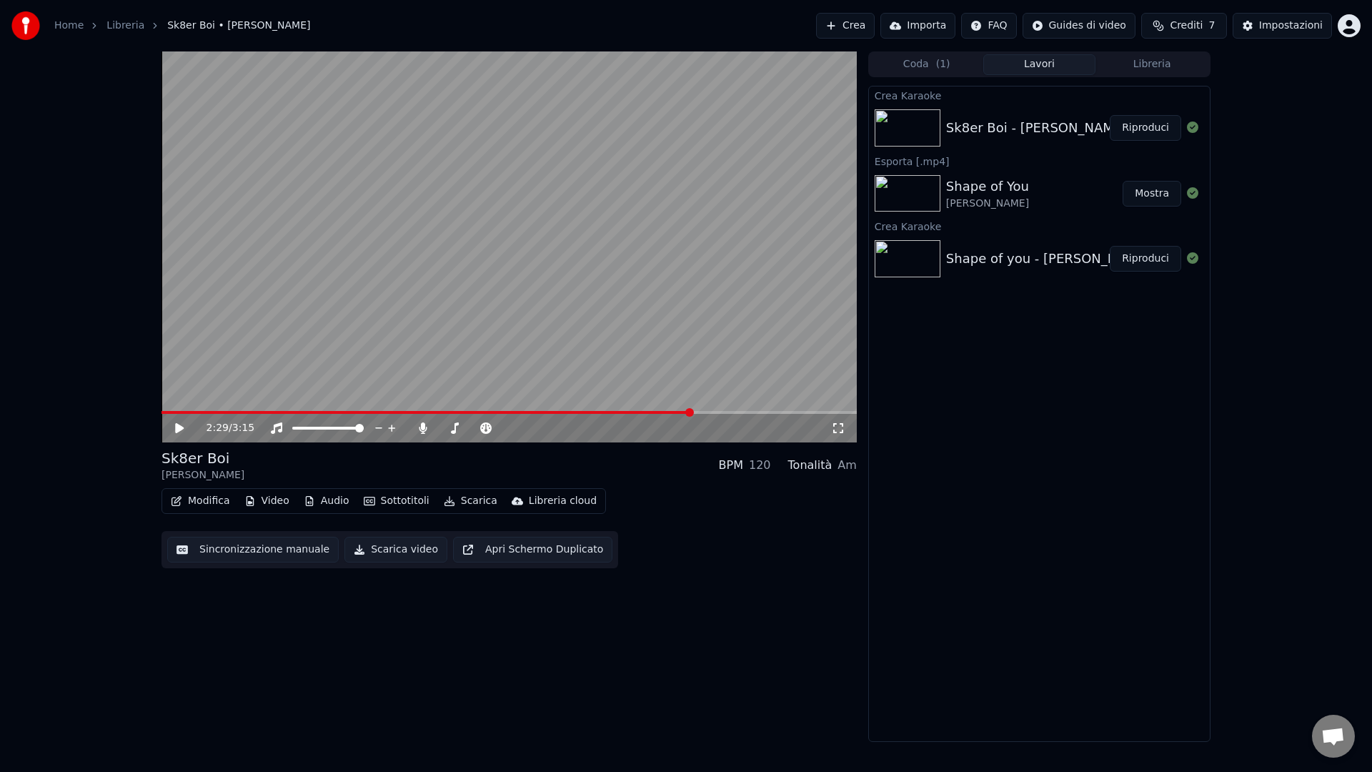
click at [692, 412] on span at bounding box center [508, 412] width 695 height 3
click at [693, 387] on video at bounding box center [508, 246] width 695 height 391
click at [502, 257] on video at bounding box center [508, 246] width 695 height 391
click at [66, 26] on link "Home" at bounding box center [68, 26] width 29 height 14
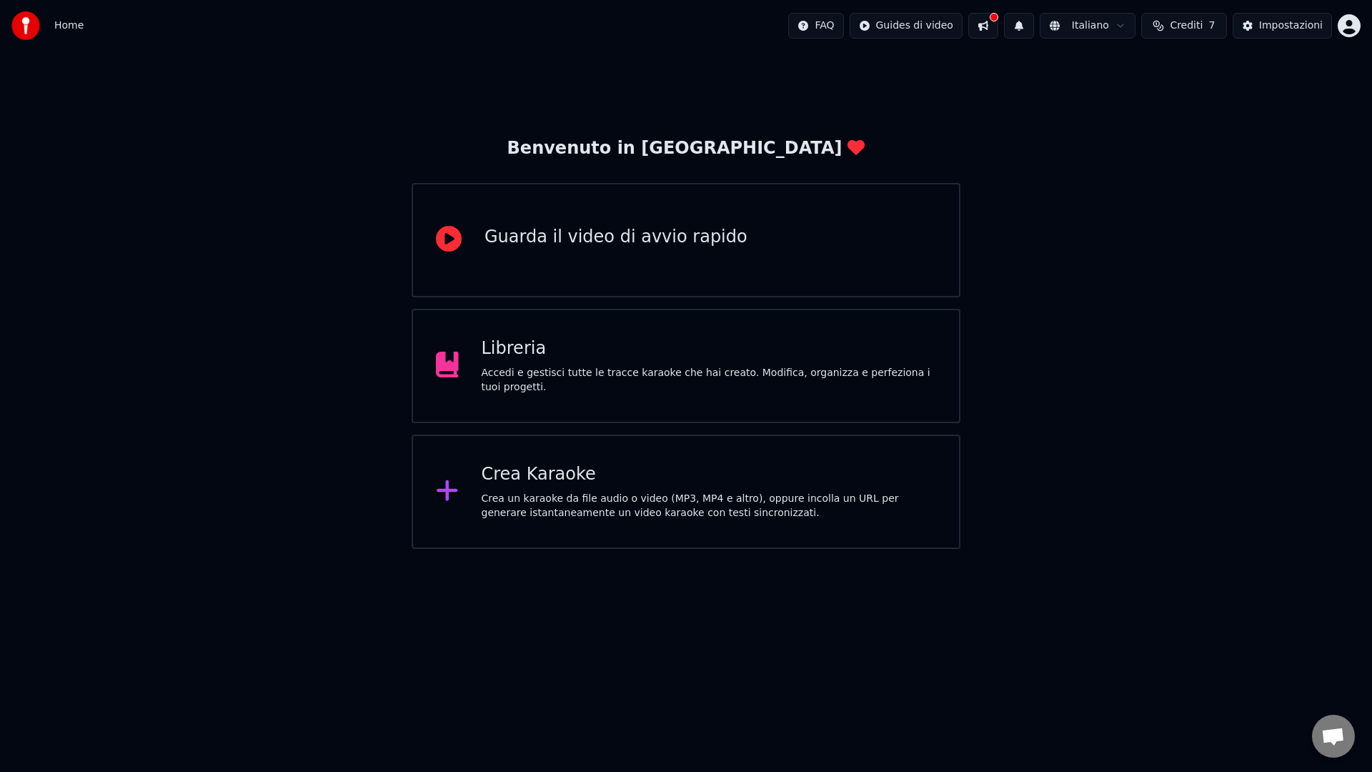
click at [537, 508] on div "Crea un karaoke da file audio o video (MP3, MP4 e altro), oppure incolla un URL…" at bounding box center [709, 506] width 455 height 29
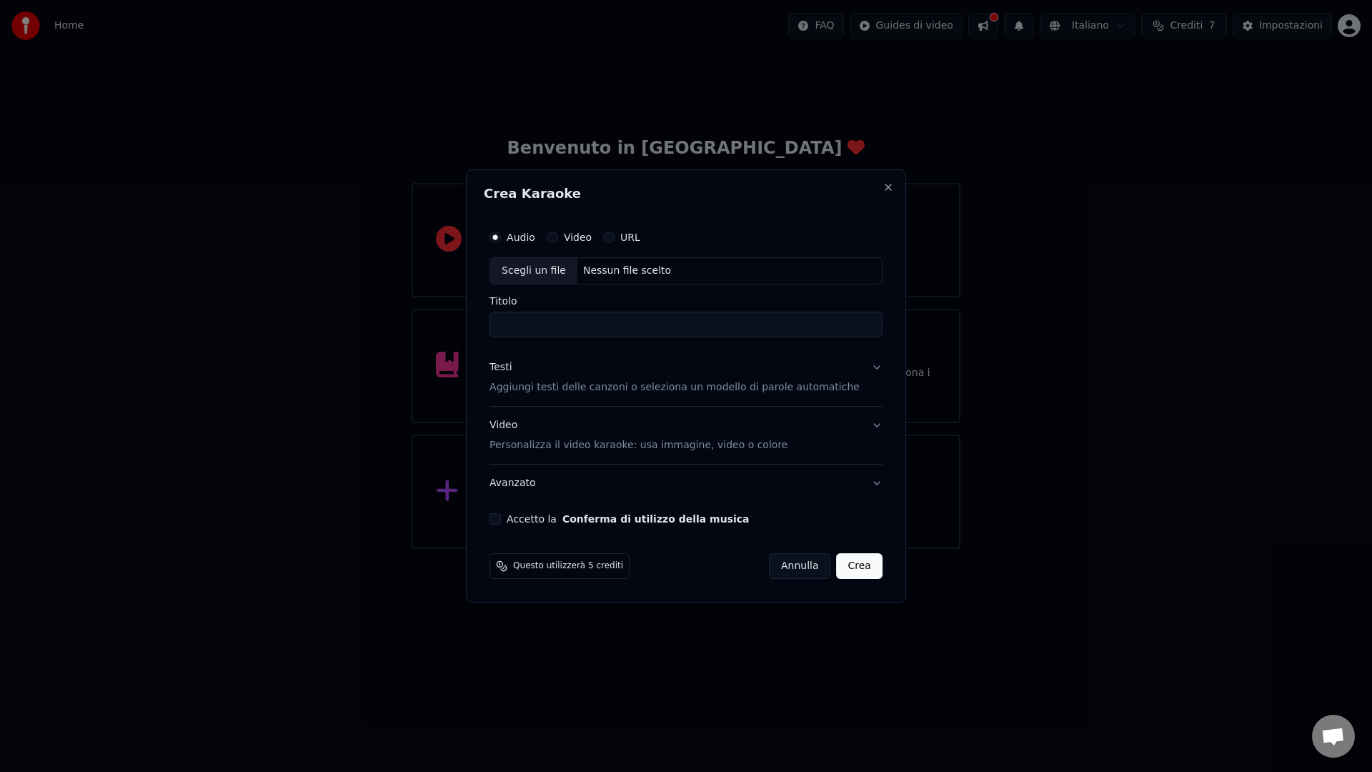
click at [625, 279] on div "Scegli un file Nessun file scelto" at bounding box center [685, 270] width 393 height 27
click at [626, 318] on input "**********" at bounding box center [685, 325] width 393 height 26
click at [620, 279] on div "Scegli un file /Users/[PERSON_NAME]/Desktop/I RAGAZZI/EXPORT X TESTI/UPTOWN FUN…" at bounding box center [685, 270] width 393 height 27
drag, startPoint x: 518, startPoint y: 326, endPoint x: 642, endPoint y: 334, distance: 124.6
click at [642, 334] on input "**********" at bounding box center [685, 325] width 393 height 26
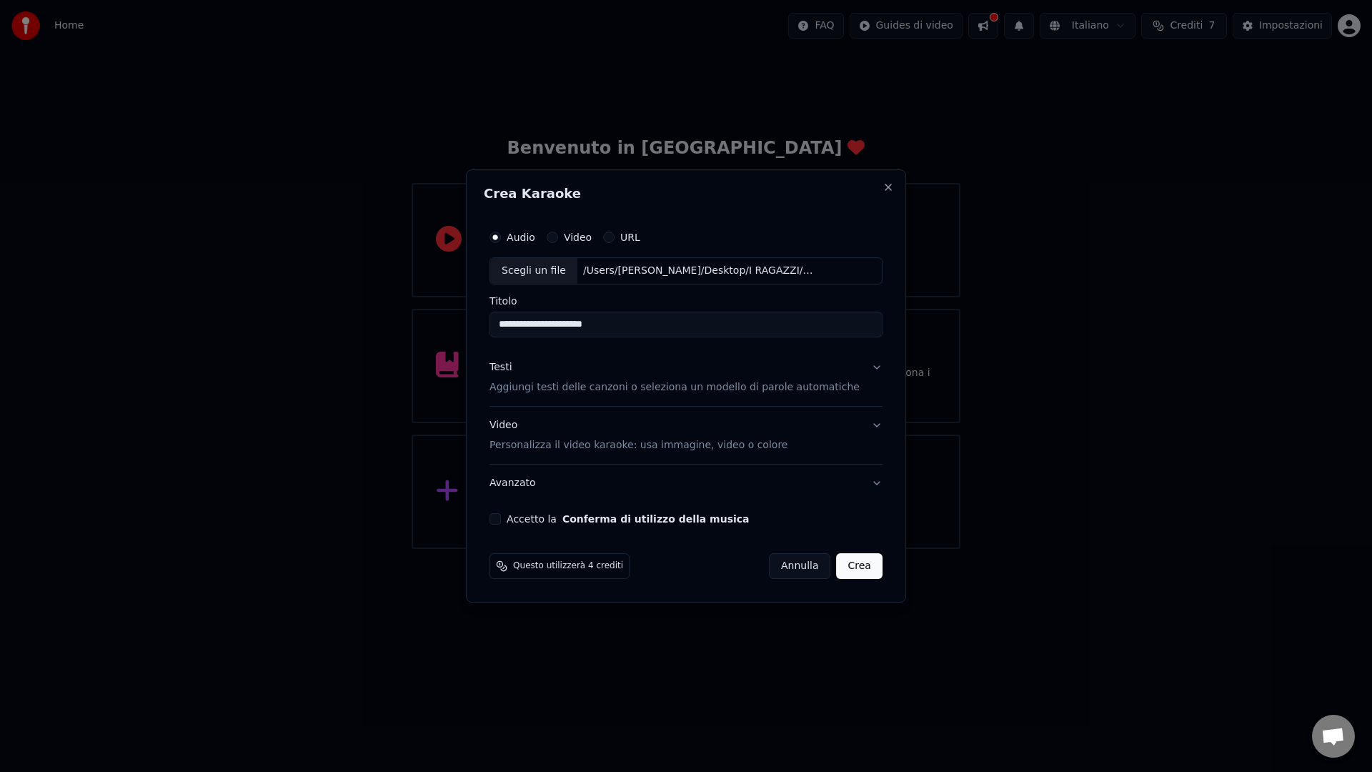
type input "**********"
click at [717, 388] on p "Aggiungi testi delle canzoni o seleziona un modello di parole automatiche" at bounding box center [674, 387] width 370 height 14
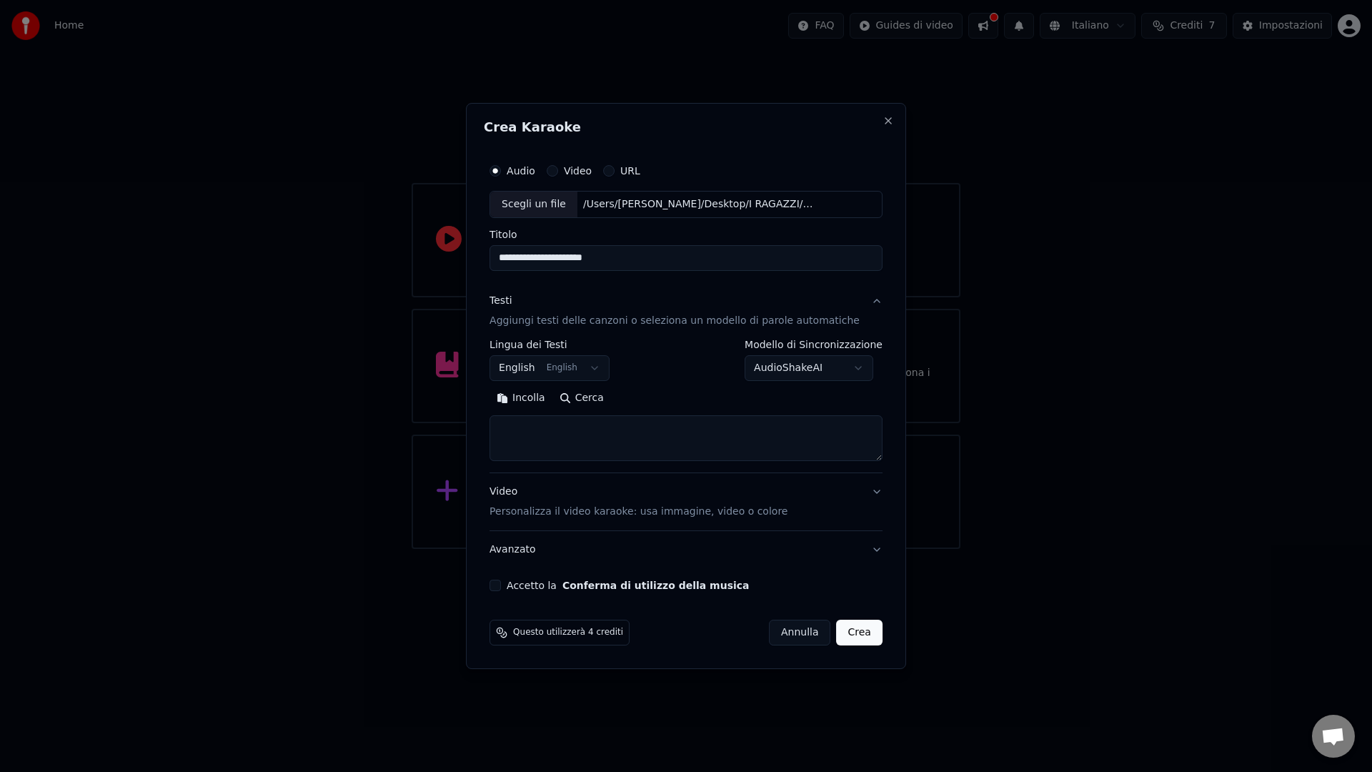
click at [627, 445] on textarea at bounding box center [685, 438] width 393 height 46
paste textarea "**********"
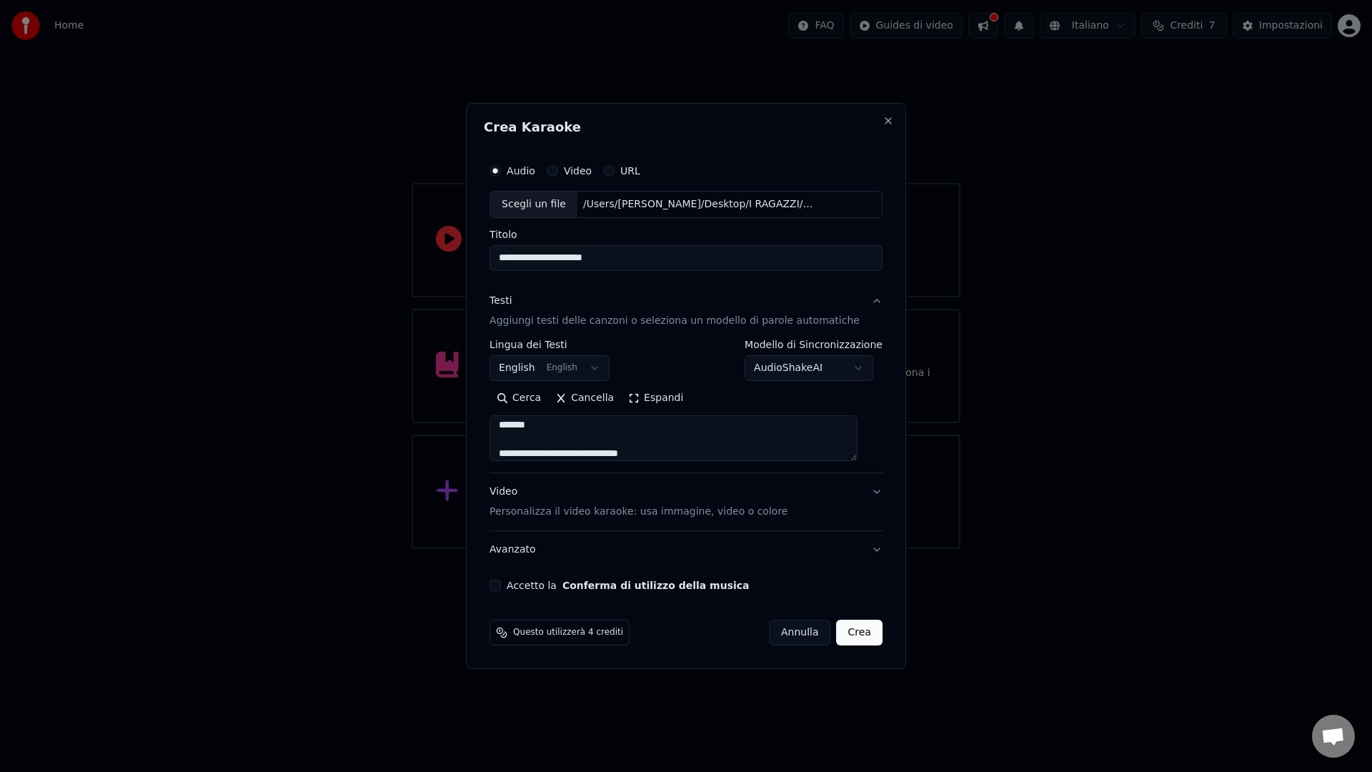
type textarea "**********"
click at [501, 584] on button "Accetto la Conferma di utilizzo della musica" at bounding box center [494, 584] width 11 height 11
click at [853, 632] on button "Crea" at bounding box center [860, 632] width 46 height 26
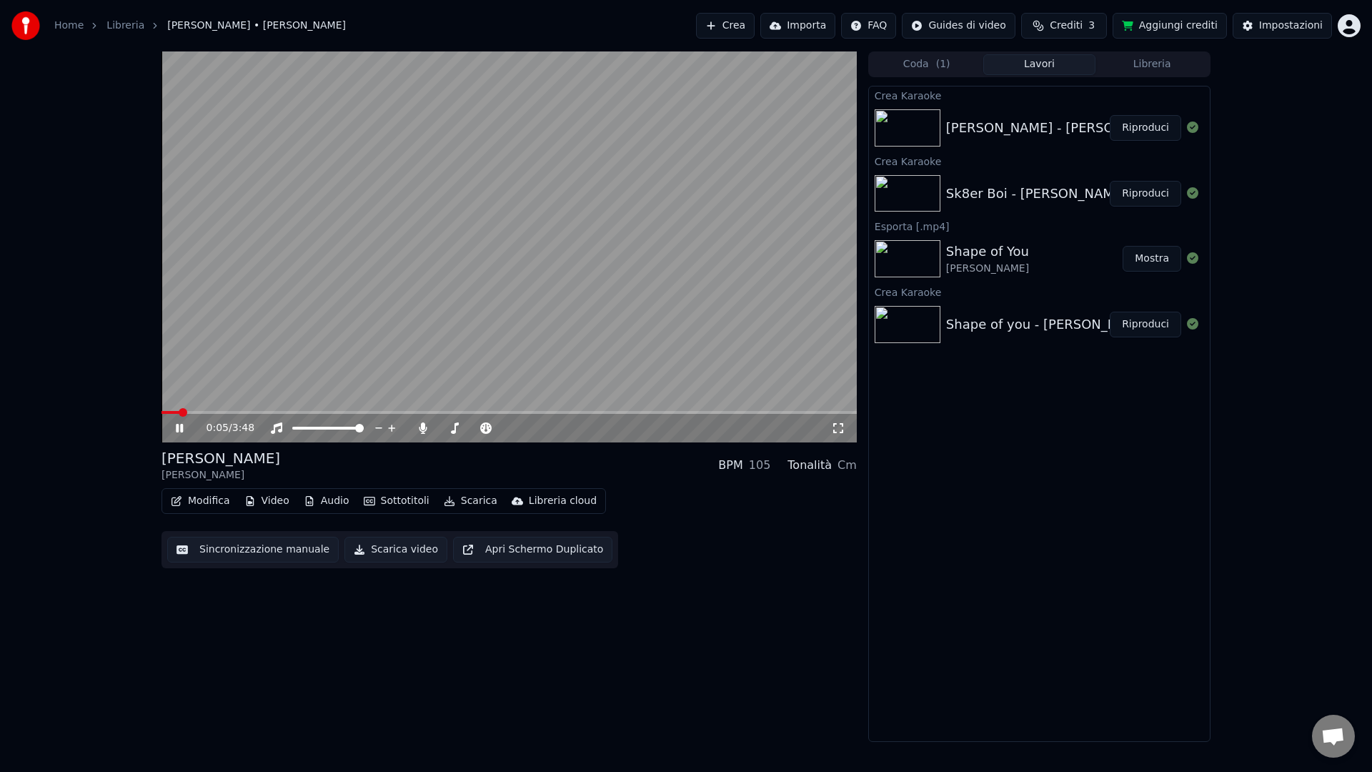
click at [192, 410] on div "0:05 / 3:48" at bounding box center [508, 246] width 695 height 391
click at [197, 415] on div "0:05 / 3:48" at bounding box center [508, 428] width 695 height 29
click at [203, 414] on div "0:05 / 3:48" at bounding box center [508, 428] width 695 height 29
click at [224, 414] on div "0:05 / 3:48" at bounding box center [508, 428] width 695 height 29
click at [178, 425] on icon at bounding box center [179, 428] width 9 height 10
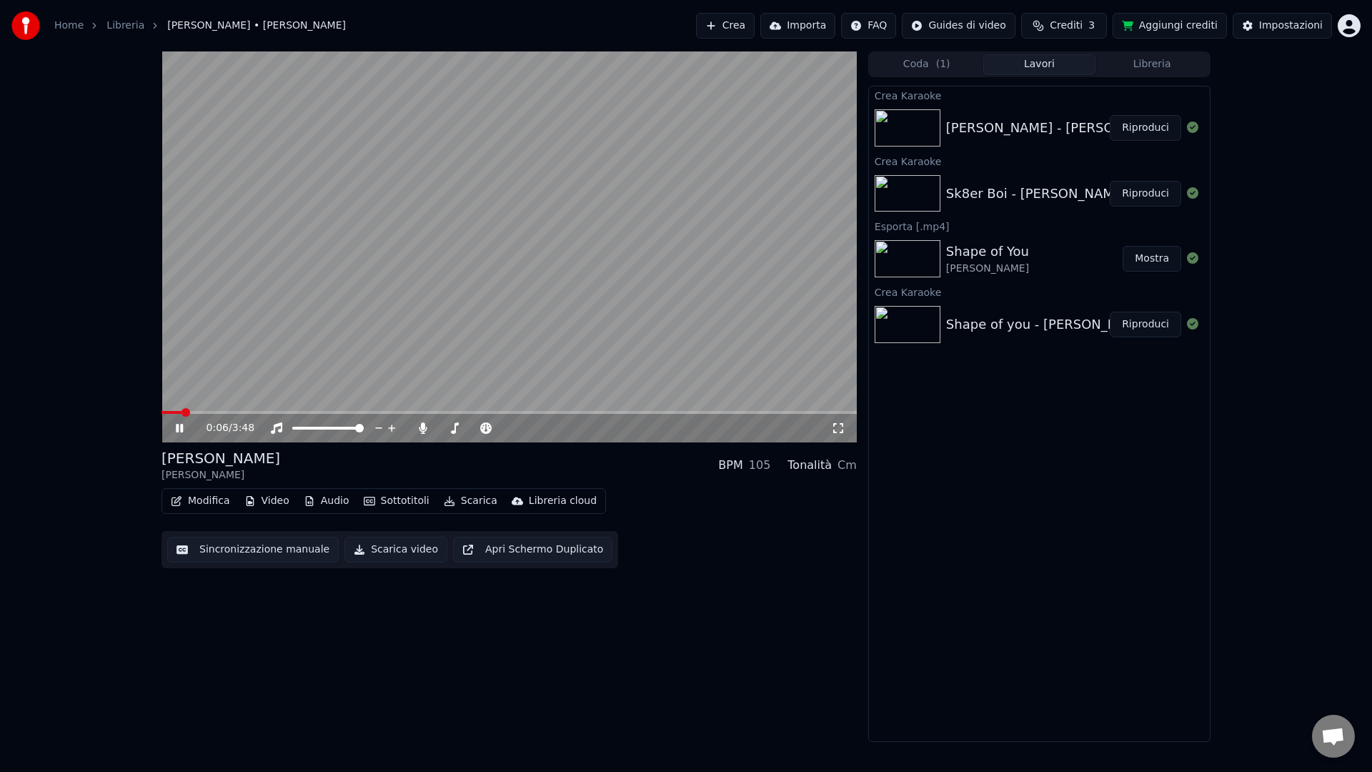
click at [190, 415] on span at bounding box center [185, 412] width 9 height 9
click at [280, 417] on span at bounding box center [276, 412] width 9 height 9
click at [469, 414] on span at bounding box center [464, 412] width 9 height 9
click at [536, 417] on span at bounding box center [531, 412] width 9 height 9
click at [636, 415] on span at bounding box center [631, 412] width 9 height 9
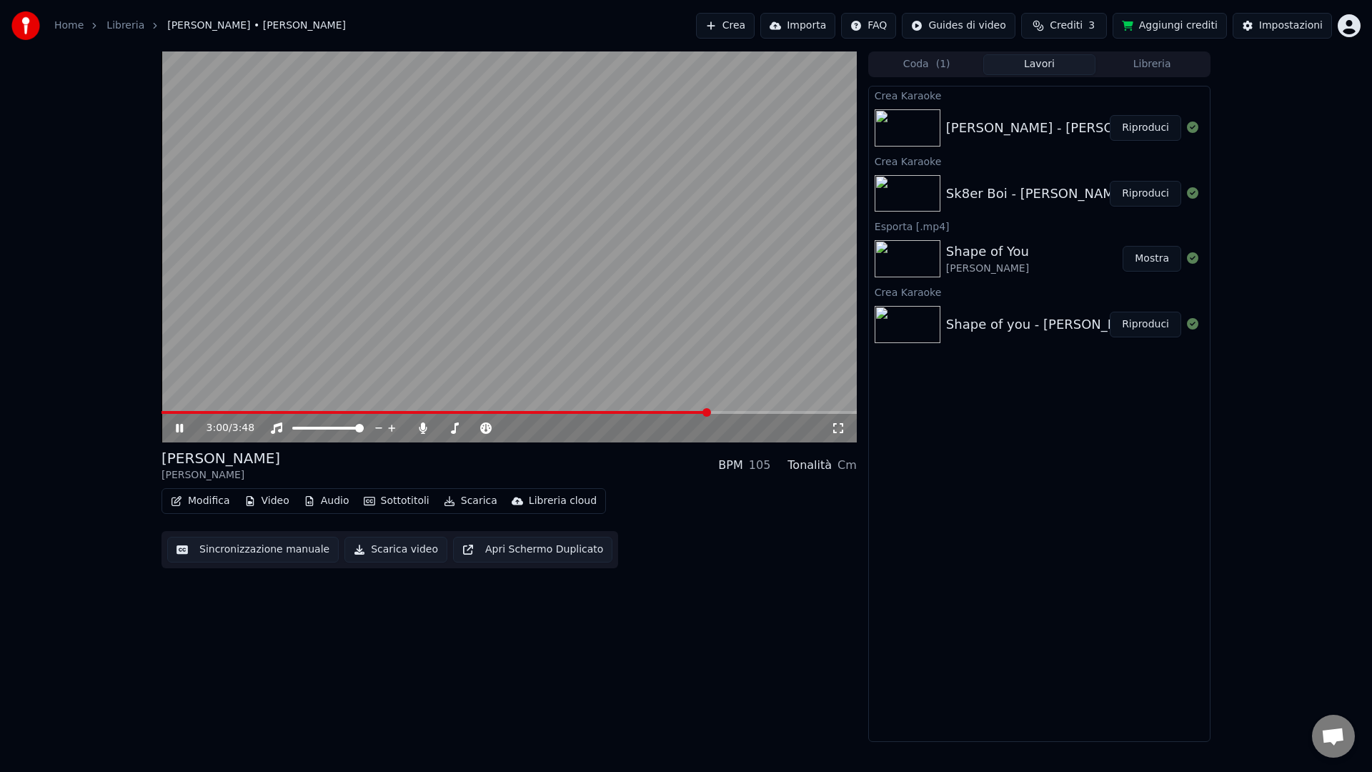
click at [711, 417] on span at bounding box center [706, 412] width 9 height 9
click at [820, 414] on span at bounding box center [508, 412] width 695 height 3
click at [361, 547] on button "Scarica video" at bounding box center [395, 550] width 103 height 26
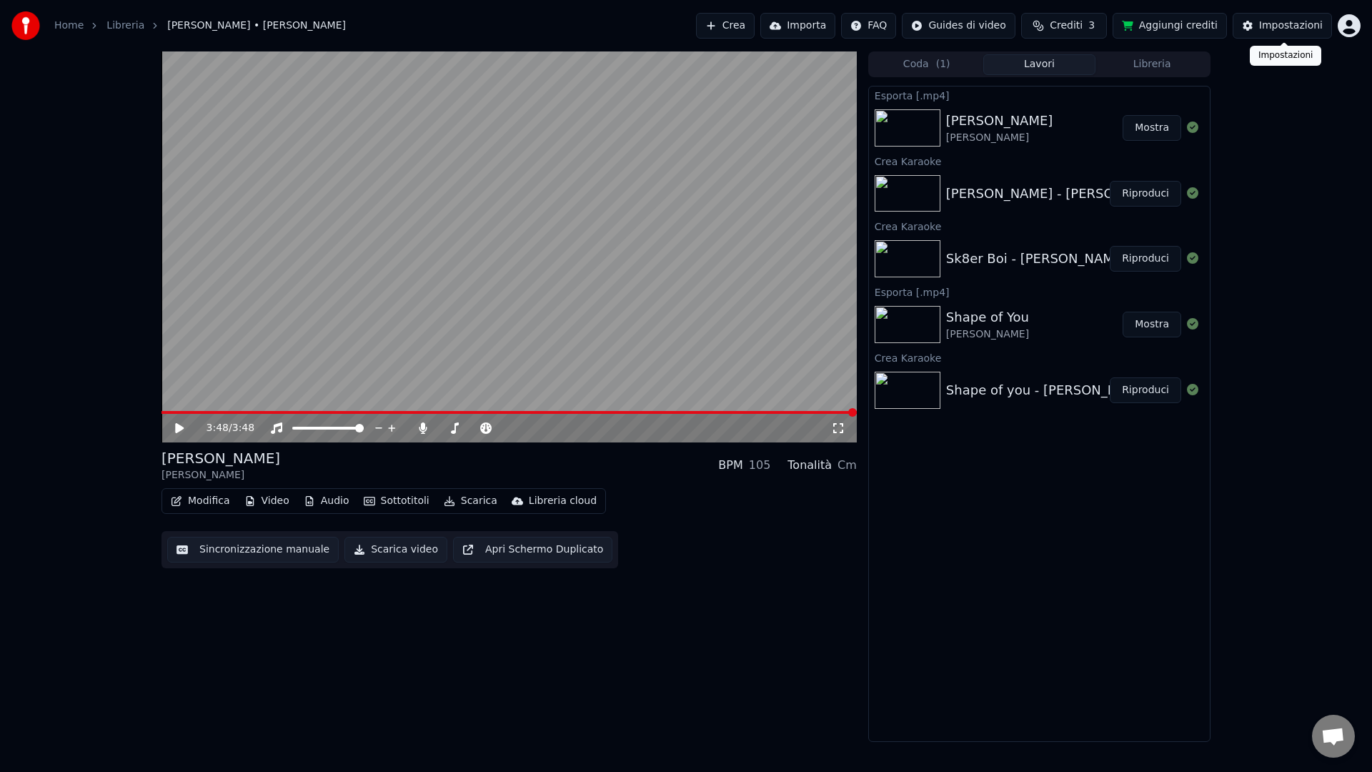
click at [1310, 26] on div "Impostazioni" at bounding box center [1291, 26] width 64 height 14
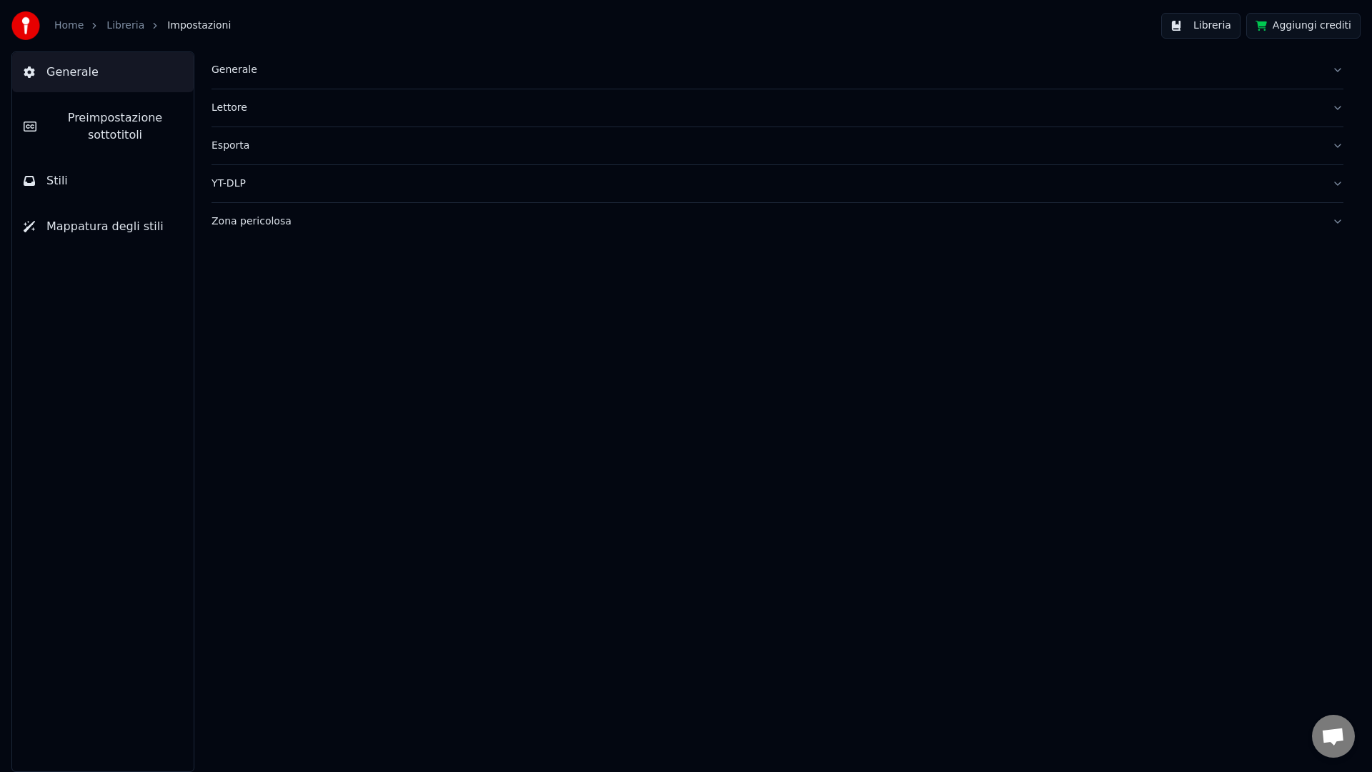
click at [1309, 26] on button "Aggiungi crediti" at bounding box center [1303, 26] width 114 height 26
click at [1216, 26] on button "Libreria" at bounding box center [1200, 26] width 79 height 26
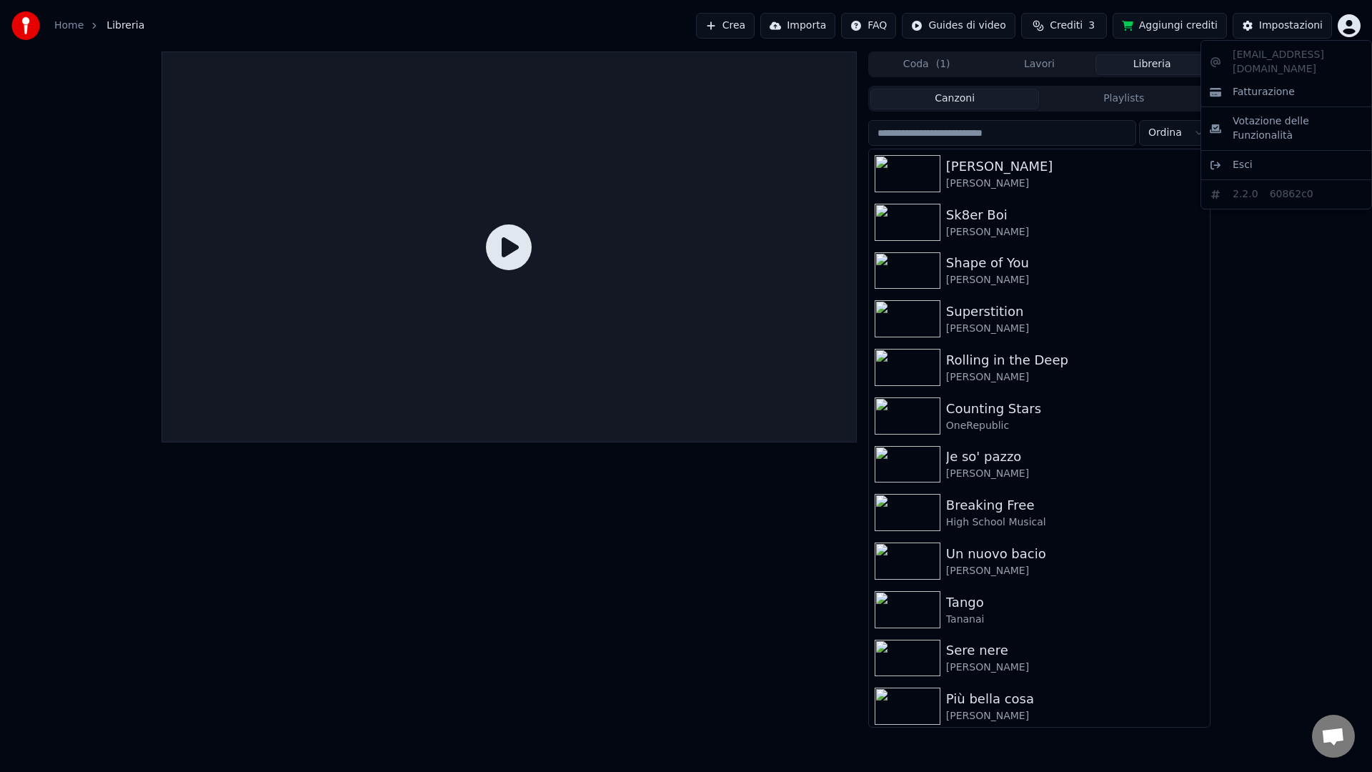
click at [1347, 21] on html "Home Libreria Crea Importa FAQ Guides di video Crediti 3 Aggiungi crediti Impos…" at bounding box center [686, 386] width 1372 height 772
click at [1277, 154] on div "Esci" at bounding box center [1286, 165] width 164 height 23
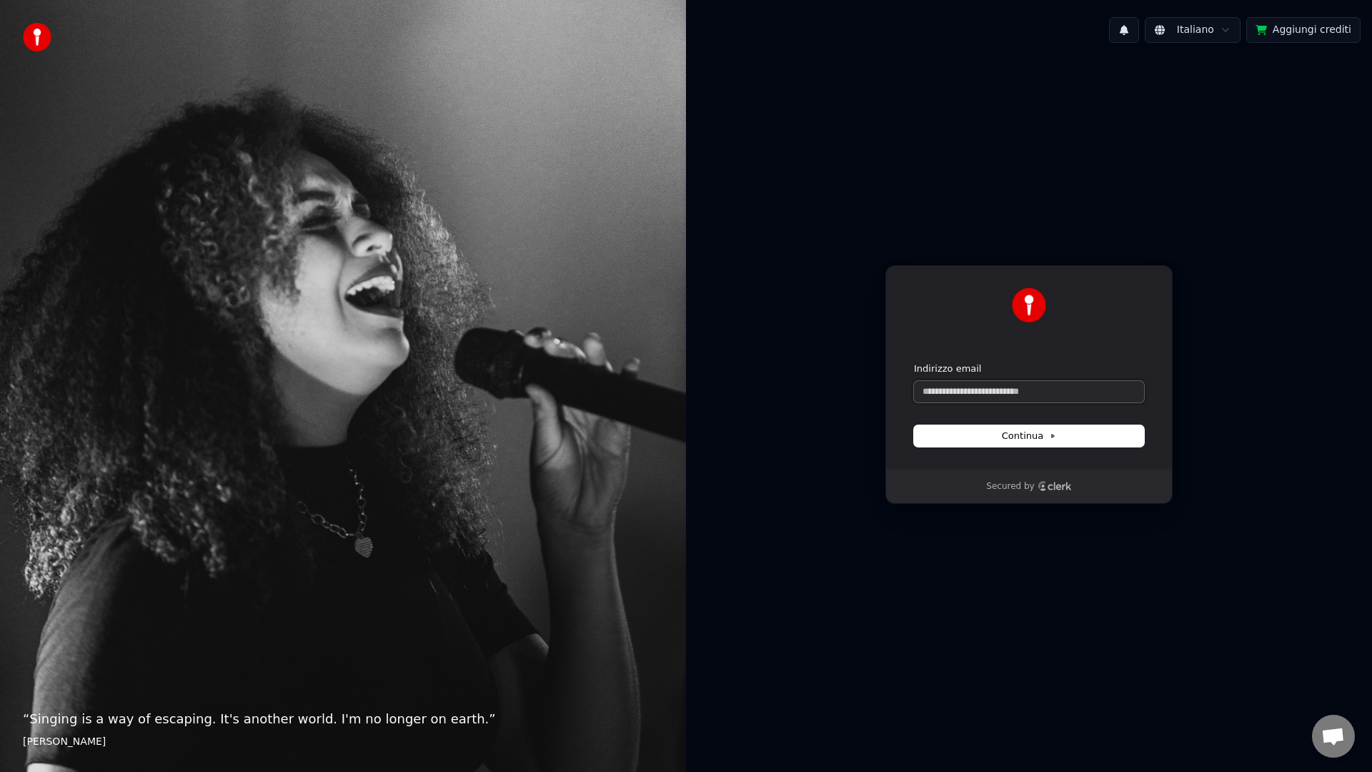
click at [1019, 382] on input "Indirizzo email" at bounding box center [1029, 391] width 230 height 21
type input "*"
click at [1030, 447] on div "**********" at bounding box center [1028, 367] width 287 height 204
click at [1029, 440] on span "Continua" at bounding box center [1029, 435] width 54 height 13
type input "**********"
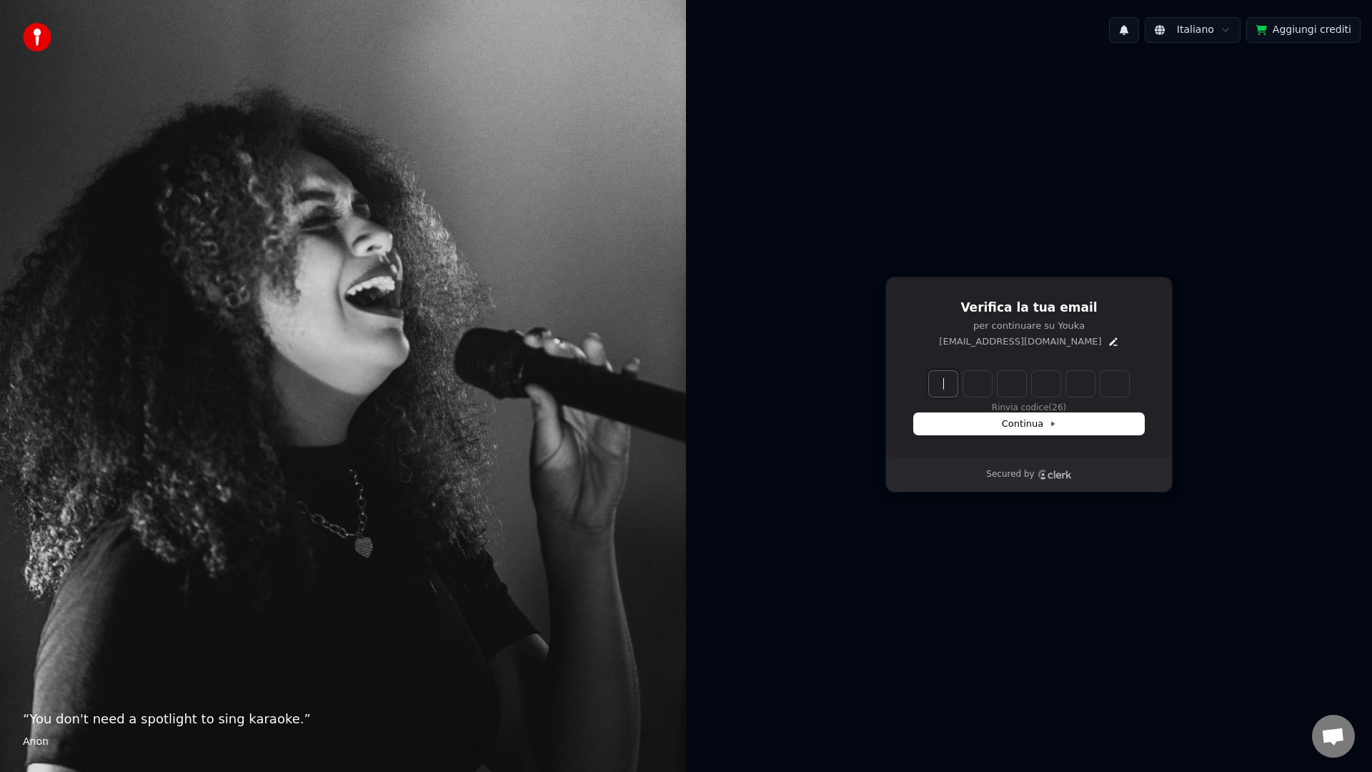
click at [940, 385] on input "Enter verification code" at bounding box center [1043, 384] width 229 height 26
type input "******"
